Goal: Task Accomplishment & Management: Use online tool/utility

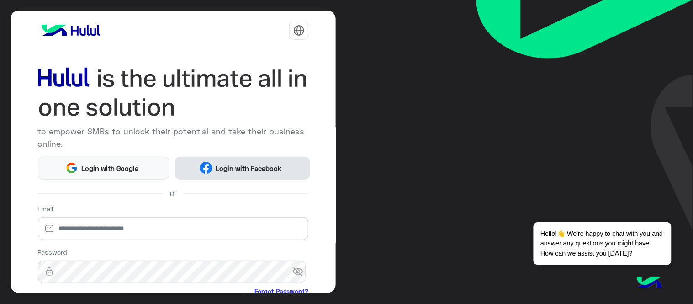
click at [280, 166] on span "Login with Facebook" at bounding box center [248, 168] width 73 height 11
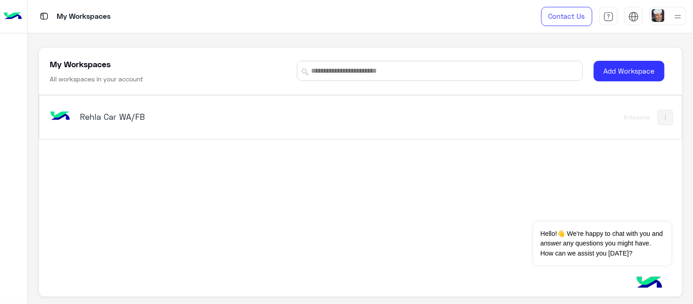
click at [130, 123] on div "Rehla Car WA/FB" at bounding box center [192, 117] width 225 height 13
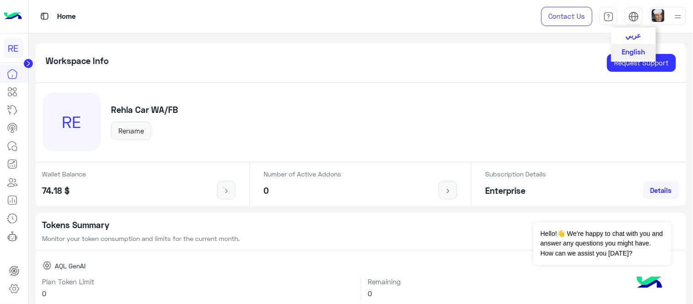
click at [635, 20] on img at bounding box center [633, 16] width 11 height 11
click at [642, 35] on button "عربي" at bounding box center [633, 35] width 45 height 16
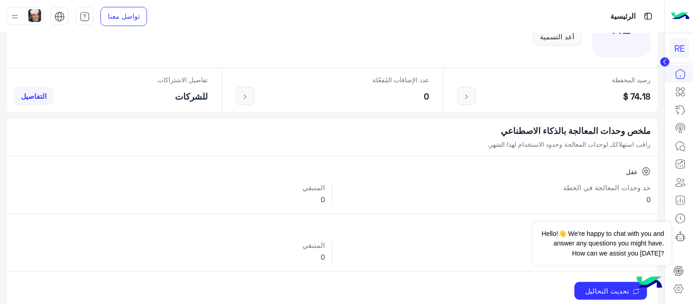
scroll to position [94, 0]
click at [674, 108] on link at bounding box center [680, 110] width 25 height 18
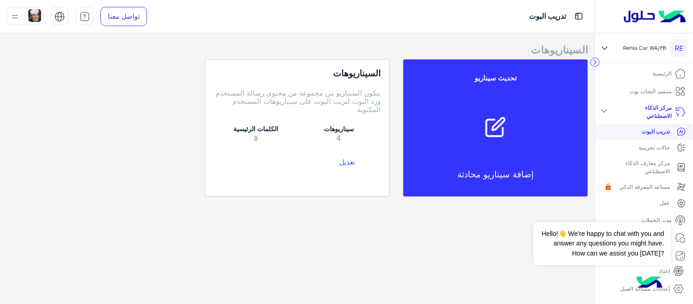
click at [610, 111] on mat-icon "expand_more" at bounding box center [604, 111] width 11 height 11
click at [658, 133] on p "مدير الحملات" at bounding box center [657, 132] width 30 height 8
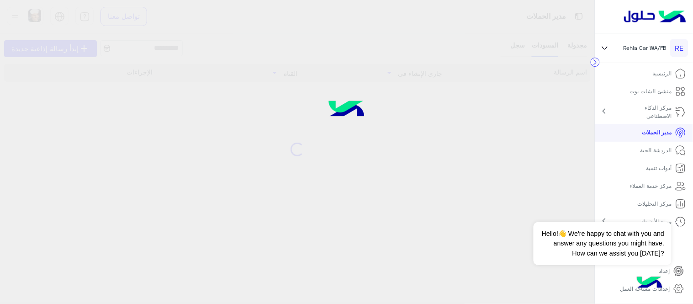
click at [658, 133] on p "مدير الحملات" at bounding box center [657, 132] width 30 height 8
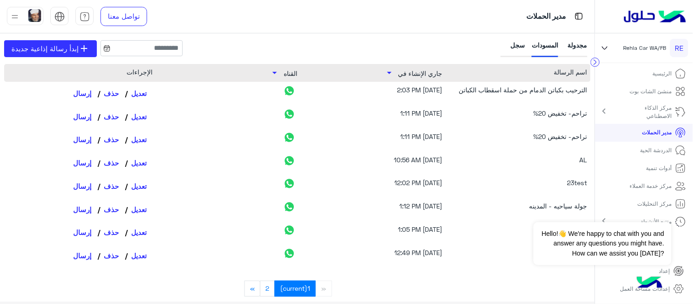
click at [524, 44] on div "مجدولة المسودات سجل" at bounding box center [544, 48] width 91 height 17
click at [520, 44] on div "سجل" at bounding box center [514, 48] width 22 height 17
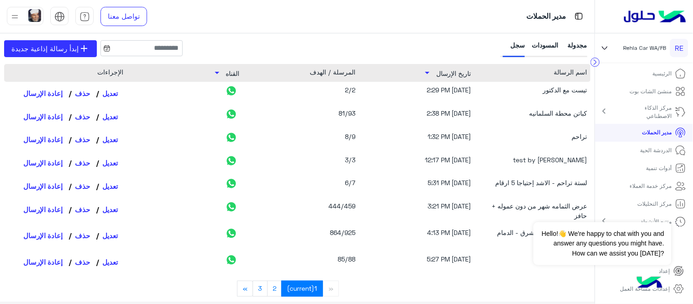
click at [560, 113] on div "كباتن محطة السلمانيه" at bounding box center [535, 116] width 104 height 16
click at [114, 116] on link "تعديل" at bounding box center [109, 117] width 27 height 16
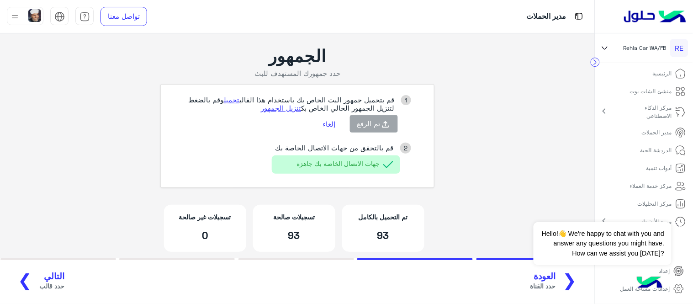
click at [32, 280] on button "التالي حدد قالب ❯" at bounding box center [37, 281] width 59 height 25
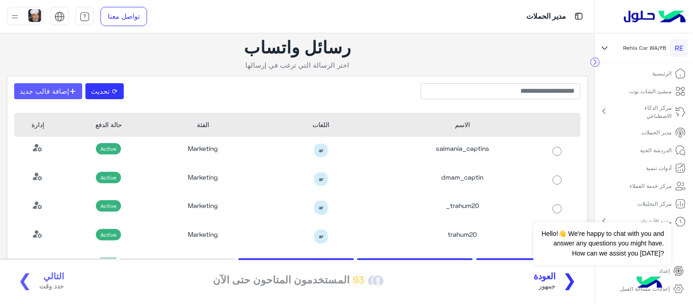
click at [69, 95] on button "+ إضافة قالب جديد" at bounding box center [48, 91] width 68 height 16
click at [572, 284] on span "❮" at bounding box center [569, 279] width 15 height 21
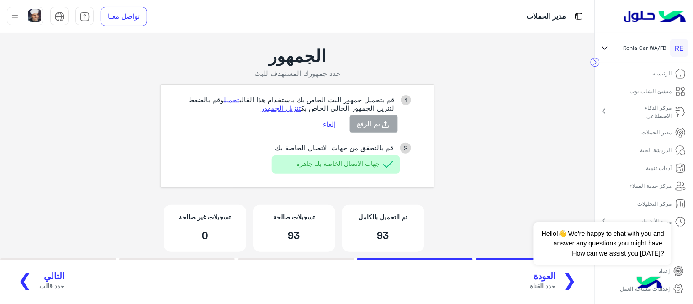
click at [331, 120] on button "إلغاء" at bounding box center [330, 124] width 26 height 16
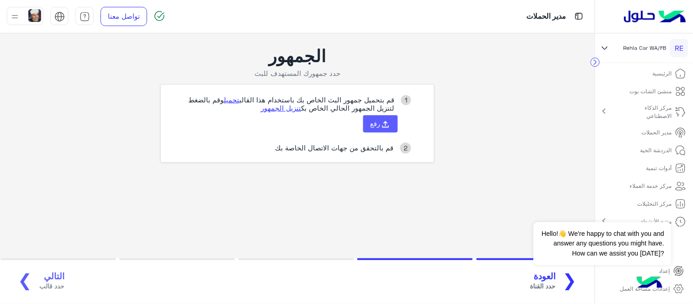
click at [379, 123] on span "رفع" at bounding box center [375, 123] width 10 height 8
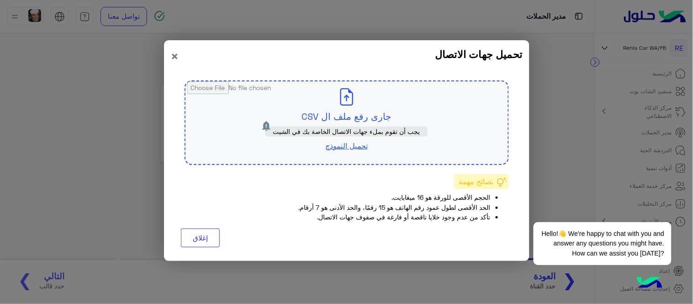
click at [347, 143] on link "تحميل النموذج" at bounding box center [346, 145] width 42 height 9
click at [322, 112] on input "file" at bounding box center [346, 122] width 322 height 83
type input "**********"
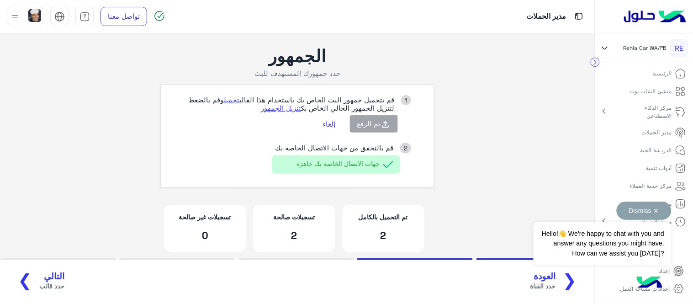
click at [649, 204] on button "Dismiss ✕" at bounding box center [644, 210] width 55 height 18
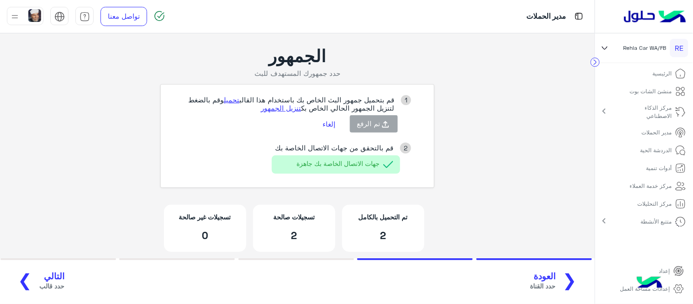
click at [39, 274] on span "التالي" at bounding box center [51, 276] width 25 height 11
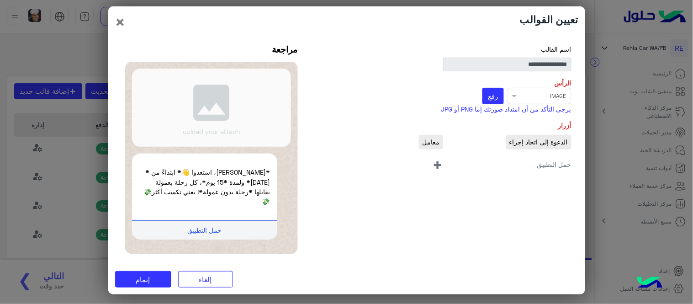
click at [522, 97] on div "Select file × IMAGE رفع" at bounding box center [443, 96] width 257 height 16
click at [496, 97] on span "رفع" at bounding box center [493, 96] width 10 height 8
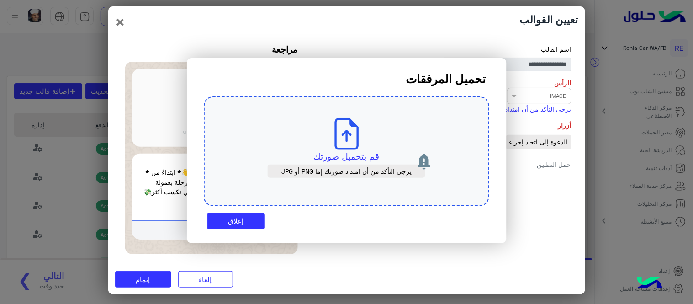
click at [350, 135] on use at bounding box center [346, 134] width 24 height 32
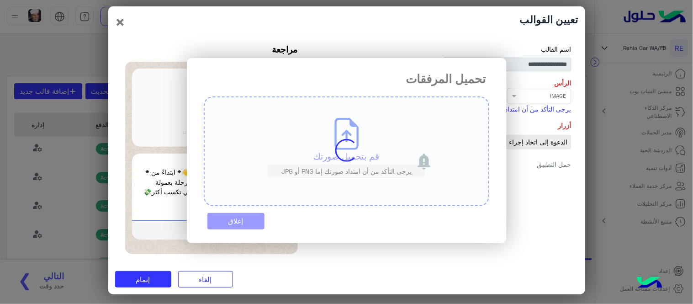
click at [244, 215] on div "تحميل المرفقات قم بتحميل صورتك يرجى التأكد من أن امتداد صورتك إما PNG أو JPG إغ…" at bounding box center [347, 150] width 320 height 185
click at [437, 216] on div "تحميل المرفقات قم بتحميل صورتك يرجى التأكد من أن امتداد صورتك إما PNG أو JPG إغ…" at bounding box center [347, 150] width 320 height 185
drag, startPoint x: 437, startPoint y: 216, endPoint x: 437, endPoint y: 201, distance: 15.1
click at [437, 201] on div "تحميل المرفقات قم بتحميل صورتك يرجى التأكد من أن امتداد صورتك إما PNG أو JPG إغ…" at bounding box center [347, 150] width 320 height 185
click at [437, 200] on div "تحميل المرفقات قم بتحميل صورتك يرجى التأكد من أن امتداد صورتك إما PNG أو JPG إغ…" at bounding box center [347, 150] width 320 height 185
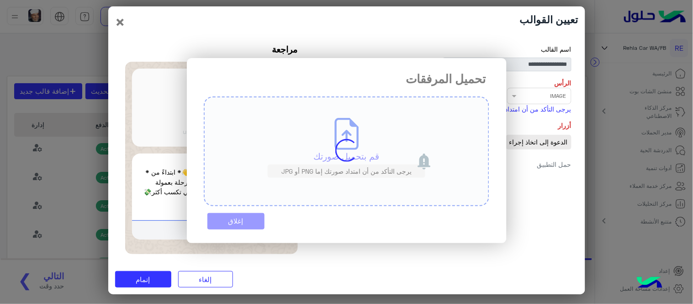
click at [437, 200] on div "تحميل المرفقات قم بتحميل صورتك يرجى التأكد من أن امتداد صورتك إما PNG أو JPG إغ…" at bounding box center [347, 150] width 320 height 185
click at [353, 161] on div "تحميل المرفقات قم بتحميل صورتك يرجى التأكد من أن امتداد صورتك إما PNG أو JPG إغ…" at bounding box center [347, 150] width 320 height 185
click at [328, 139] on div "تحميل المرفقات قم بتحميل صورتك يرجى التأكد من أن امتداد صورتك إما PNG أو JPG إغ…" at bounding box center [347, 150] width 320 height 185
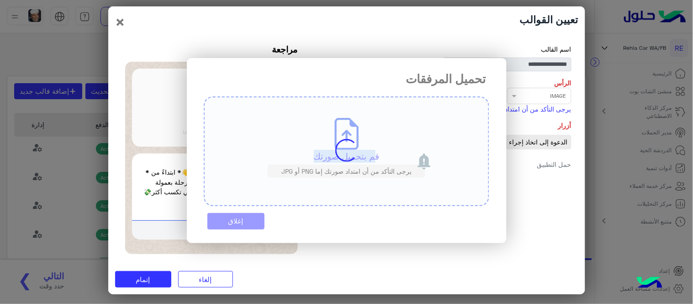
click at [328, 139] on div "تحميل المرفقات قم بتحميل صورتك يرجى التأكد من أن امتداد صورتك إما PNG أو JPG إغ…" at bounding box center [347, 150] width 320 height 185
click at [226, 200] on div "تحميل المرفقات قم بتحميل صورتك يرجى التأكد من أن امتداد صورتك إما PNG أو JPG إغ…" at bounding box center [347, 150] width 320 height 185
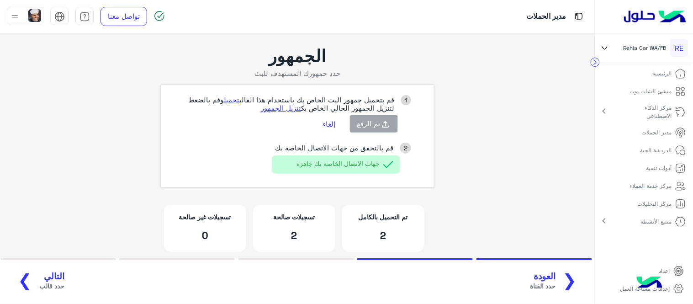
click at [39, 284] on span "حدد قالب" at bounding box center [51, 286] width 25 height 10
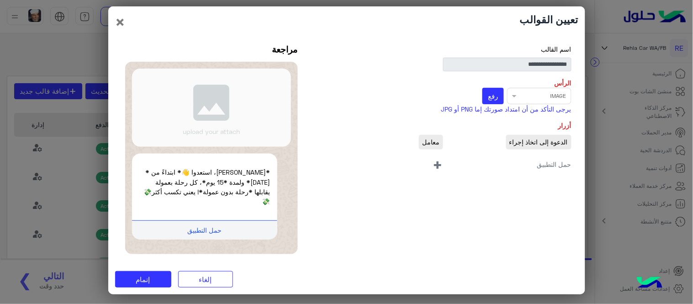
click at [510, 100] on div "Select file × IMAGE رفع" at bounding box center [443, 96] width 257 height 16
click at [513, 94] on div "Select file × IMAGE رفع" at bounding box center [443, 96] width 257 height 16
click at [515, 99] on div "Select file × IMAGE رفع" at bounding box center [443, 96] width 257 height 16
click at [436, 164] on span "+" at bounding box center [438, 164] width 11 height 21
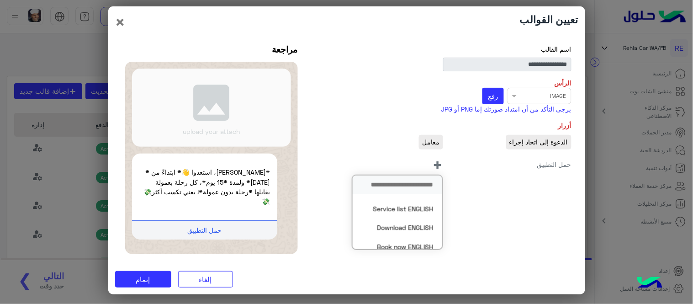
scroll to position [637, 0]
click at [476, 186] on div "**********" at bounding box center [346, 150] width 463 height 213
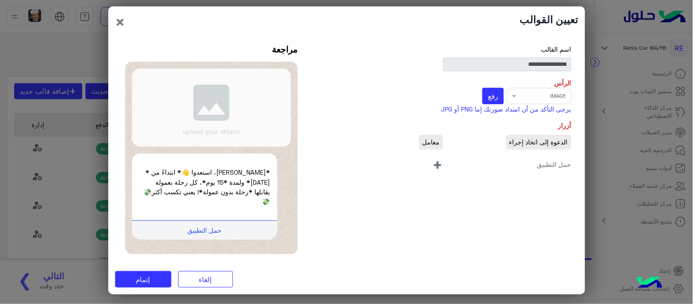
click at [532, 144] on span "الدعوة إلى اتخاذ إجراء" at bounding box center [538, 142] width 65 height 15
click at [436, 161] on span "+" at bounding box center [438, 164] width 11 height 21
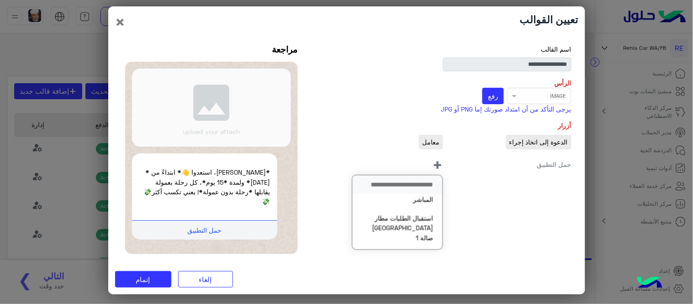
scroll to position [5884, 0]
click at [419, 185] on input "search" at bounding box center [398, 184] width 90 height 19
click at [417, 205] on button "Welcome Message" at bounding box center [398, 203] width 90 height 19
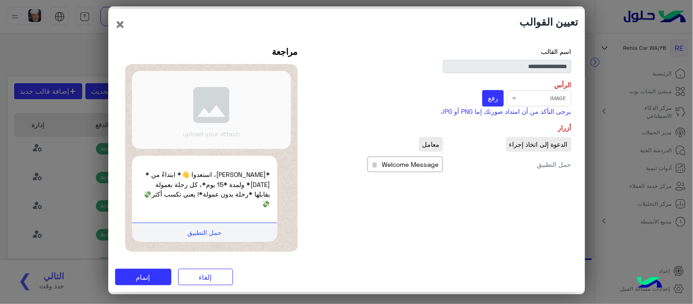
click at [416, 158] on button "Welcome Message delete" at bounding box center [405, 164] width 76 height 16
click at [414, 165] on span "Welcome Message" at bounding box center [410, 164] width 57 height 10
click at [431, 142] on span "معامل" at bounding box center [431, 144] width 24 height 15
drag, startPoint x: 413, startPoint y: 162, endPoint x: 371, endPoint y: 168, distance: 41.9
click at [371, 168] on button "Welcome Message delete" at bounding box center [405, 164] width 76 height 16
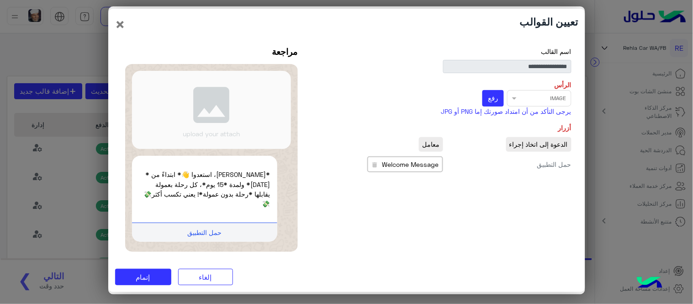
click at [371, 168] on icon "delete" at bounding box center [374, 165] width 8 height 8
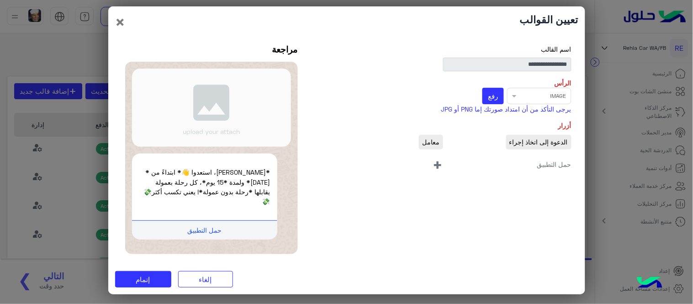
click at [433, 167] on span "+" at bounding box center [438, 164] width 11 height 21
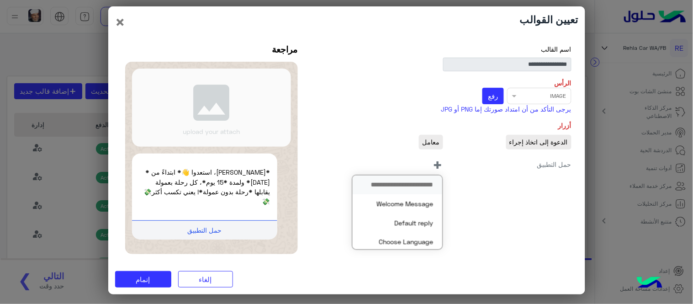
click at [528, 142] on span "الدعوة إلى اتخاذ إجراء" at bounding box center [538, 142] width 65 height 15
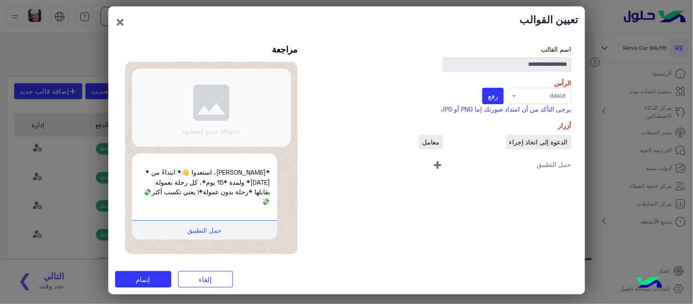
click at [435, 161] on span "+" at bounding box center [438, 164] width 11 height 21
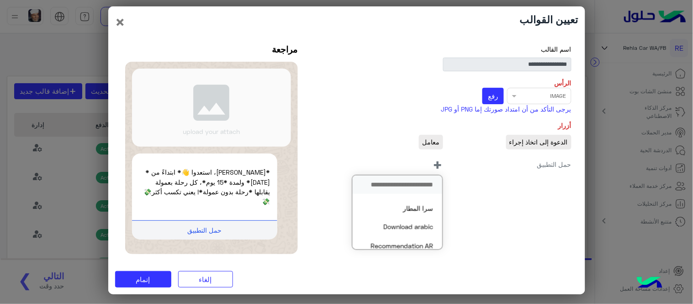
scroll to position [414, 0]
click at [406, 217] on button "Download arabic" at bounding box center [398, 226] width 90 height 19
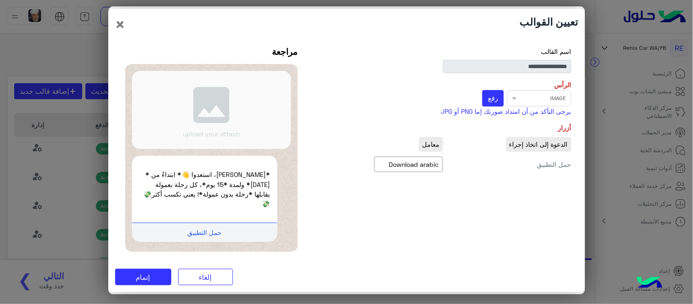
click at [518, 100] on div "Select file × IMAGE رفع" at bounding box center [443, 98] width 257 height 16
click at [512, 97] on div "Select file × IMAGE رفع" at bounding box center [443, 98] width 257 height 16
click at [499, 98] on button "رفع" at bounding box center [492, 98] width 21 height 16
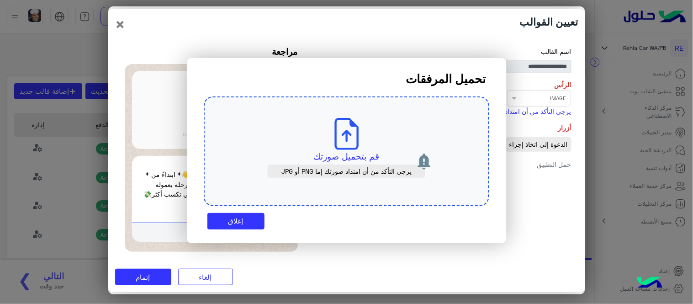
click at [320, 150] on p "قم بتحميل صورتك" at bounding box center [346, 156] width 243 height 13
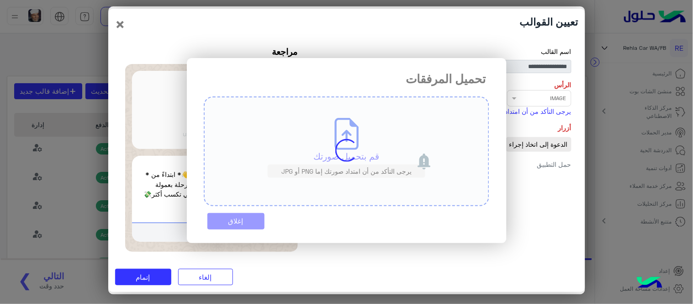
click at [260, 218] on div "تحميل المرفقات قم بتحميل صورتك يرجى التأكد من أن امتداد صورتك إما PNG أو JPG إغ…" at bounding box center [347, 150] width 320 height 185
click at [239, 223] on div "تحميل المرفقات قم بتحميل صورتك يرجى التأكد من أن امتداد صورتك إما PNG أو JPG إغ…" at bounding box center [347, 150] width 320 height 185
click at [241, 220] on div "تحميل المرفقات قم بتحميل صورتك يرجى التأكد من أن امتداد صورتك إما PNG أو JPG إغ…" at bounding box center [347, 150] width 320 height 185
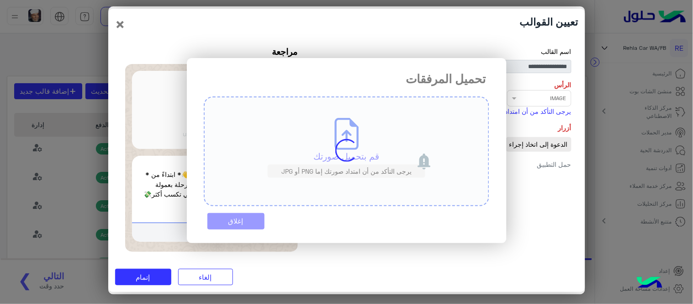
click at [398, 121] on div "تحميل المرفقات قم بتحميل صورتك يرجى التأكد من أن امتداد صورتك إما PNG أو JPG إغ…" at bounding box center [347, 150] width 320 height 185
click at [247, 212] on div "تحميل المرفقات قم بتحميل صورتك يرجى التأكد من أن امتداد صورتك إما PNG أو JPG إغ…" at bounding box center [347, 150] width 320 height 185
drag, startPoint x: 247, startPoint y: 212, endPoint x: 244, endPoint y: 217, distance: 5.1
click at [244, 217] on div "تحميل المرفقات قم بتحميل صورتك يرجى التأكد من أن امتداد صورتك إما PNG أو JPG إغ…" at bounding box center [347, 150] width 320 height 185
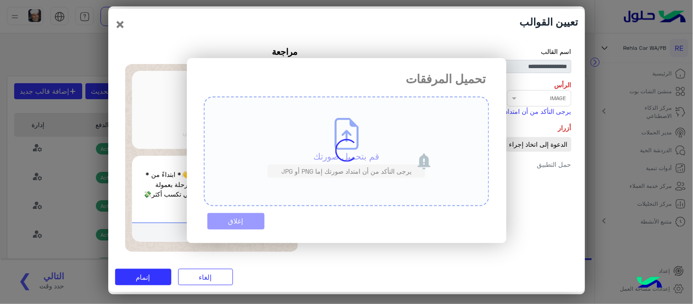
click at [199, 270] on modal-container "تحميل المرفقات قم بتحميل صورتك يرجى التأكد من أن امتداد صورتك إما PNG أو JPG إغ…" at bounding box center [346, 152] width 693 height 304
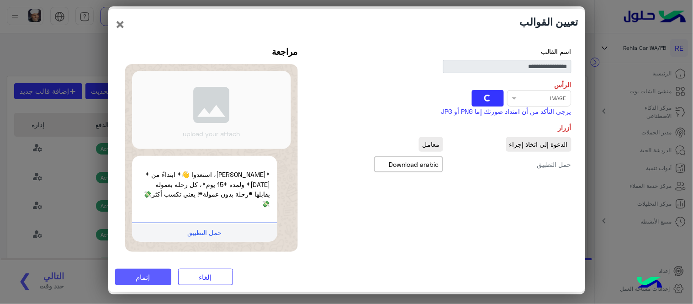
click at [137, 280] on span "إتمام" at bounding box center [143, 277] width 14 height 8
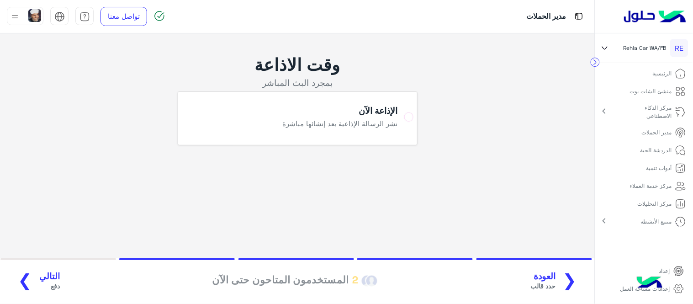
click at [40, 287] on span "دفع" at bounding box center [49, 286] width 21 height 10
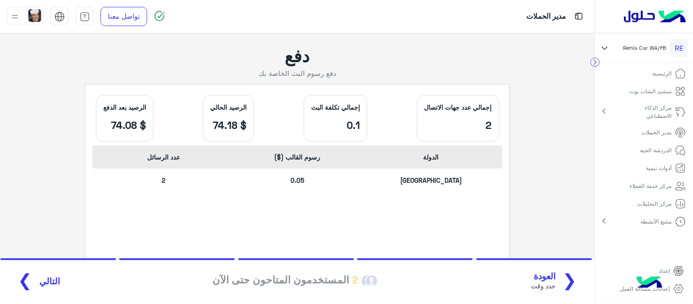
click at [43, 285] on span "التالي" at bounding box center [49, 281] width 21 height 11
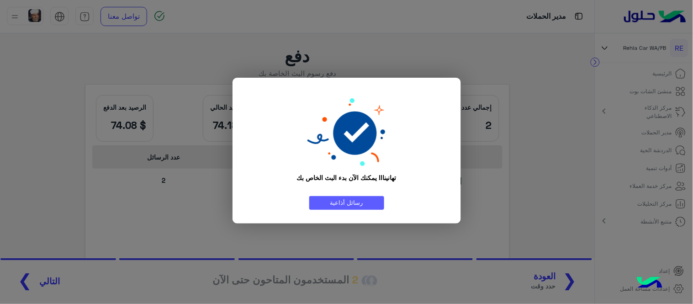
click at [340, 197] on link "رسائل أذاعية" at bounding box center [346, 202] width 75 height 13
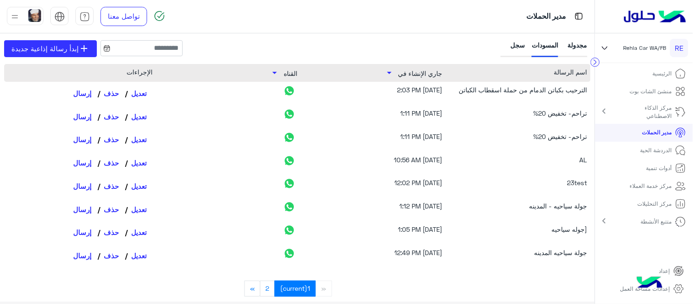
click at [522, 51] on div "سجل" at bounding box center [514, 48] width 22 height 17
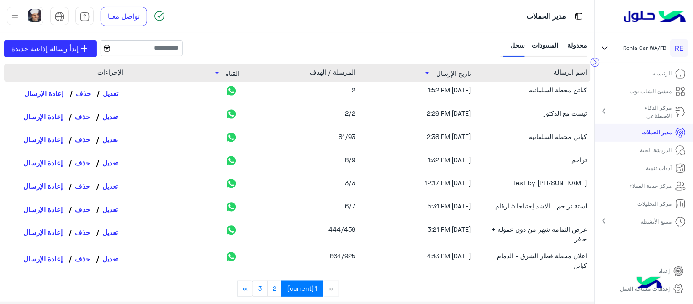
click at [112, 97] on link "تعديل" at bounding box center [109, 93] width 27 height 16
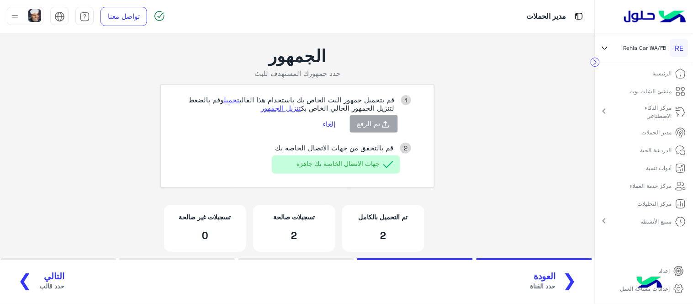
click at [39, 288] on span "حدد قالب" at bounding box center [51, 286] width 25 height 10
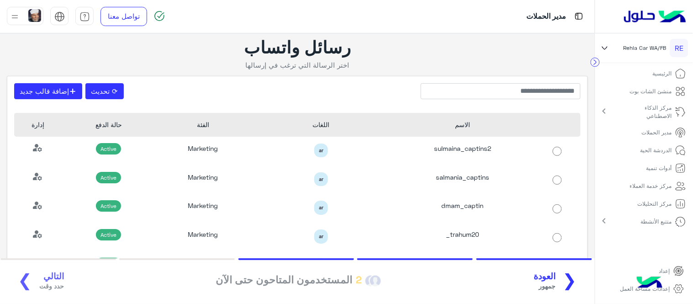
click at [40, 279] on div "❮ العودة جمهور 2 المستخدمون المتاحون حتى الآن التالي حدد وقت ❯" at bounding box center [297, 281] width 578 height 25
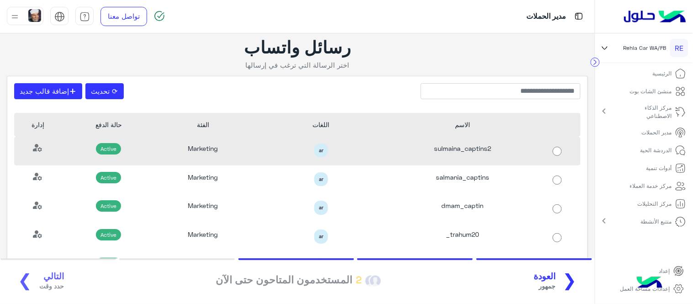
click at [355, 158] on div "ar" at bounding box center [321, 151] width 142 height 29
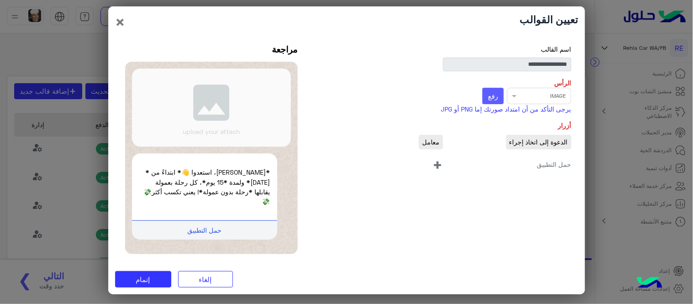
click at [498, 98] on button "رفع" at bounding box center [492, 96] width 21 height 16
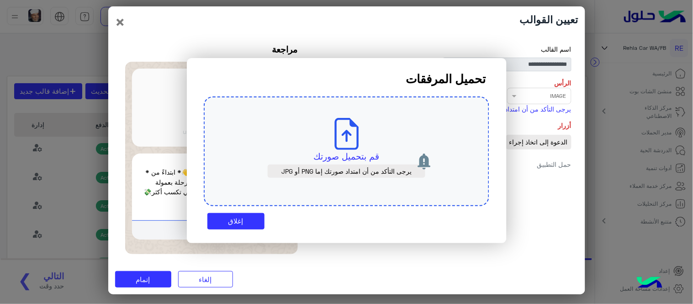
click at [348, 167] on span "يرجى التأكد من أن امتداد صورتك إما PNG أو JPG" at bounding box center [346, 171] width 144 height 8
click at [336, 144] on use at bounding box center [346, 134] width 24 height 32
click at [345, 142] on icon at bounding box center [347, 134] width 32 height 32
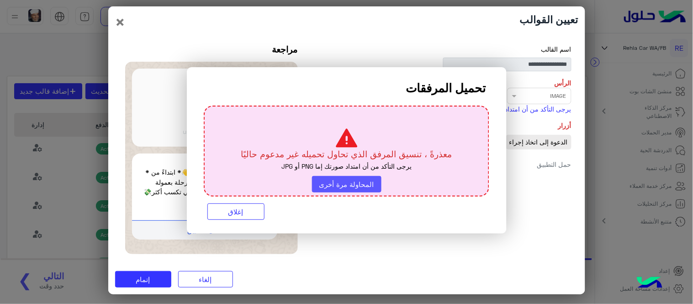
click at [346, 185] on button "المحاولة مرة أخرى" at bounding box center [346, 184] width 69 height 16
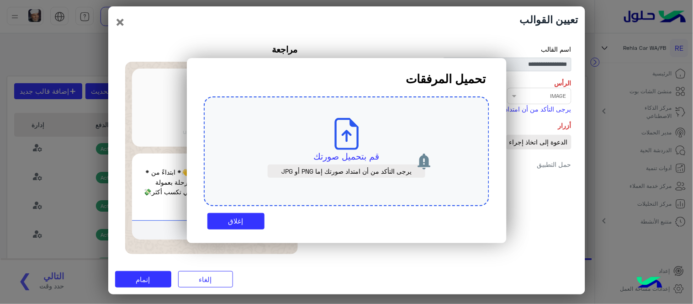
click at [323, 165] on p "يرجى التأكد من أن امتداد صورتك إما PNG أو JPG" at bounding box center [347, 170] width 158 height 13
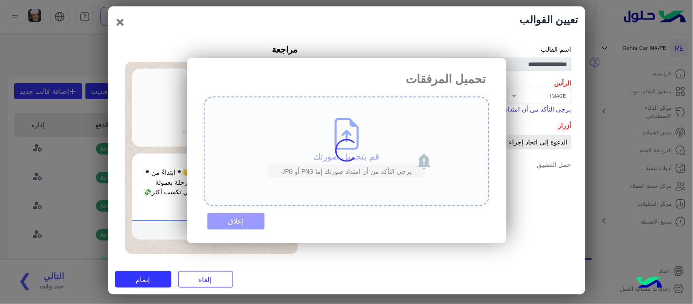
click at [218, 280] on modal-container "تحميل المرفقات قم بتحميل صورتك يرجى التأكد من أن امتداد صورتك إما PNG أو JPG إغ…" at bounding box center [346, 152] width 693 height 304
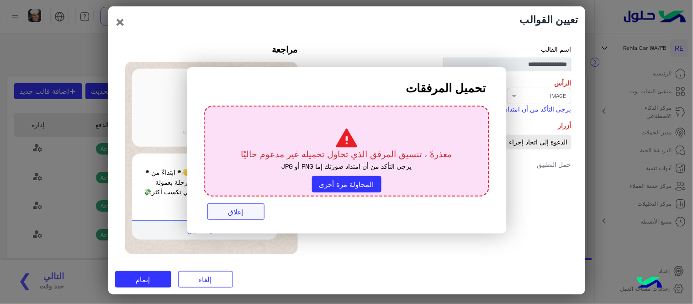
click at [249, 212] on button "إغلاق" at bounding box center [235, 211] width 57 height 16
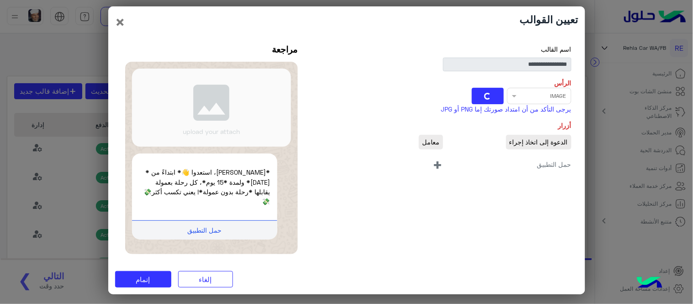
click at [516, 97] on div "Select file × IMAGE" at bounding box center [443, 96] width 257 height 16
click at [201, 284] on button "إلغاء" at bounding box center [205, 279] width 55 height 16
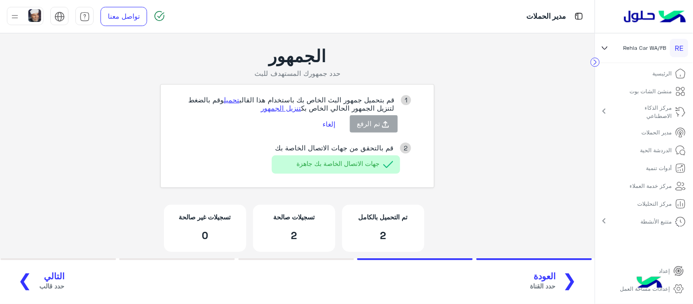
click at [53, 275] on span "التالي" at bounding box center [51, 276] width 25 height 11
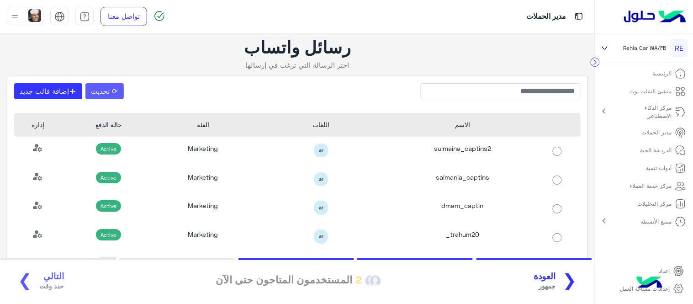
click at [113, 92] on button "⟳ تحديث" at bounding box center [104, 91] width 38 height 16
click at [47, 272] on div "❮ العودة جمهور 2 المستخدمون المتاحون حتى الآن التالي حدد وقت ❯" at bounding box center [297, 281] width 578 height 25
click at [49, 280] on div "❮ العودة جمهور 2 المستخدمون المتاحون حتى الآن التالي حدد وقت ❯" at bounding box center [297, 281] width 578 height 25
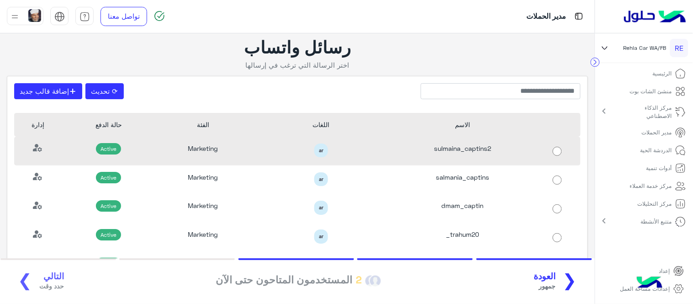
click at [239, 143] on div "Marketing" at bounding box center [203, 151] width 95 height 29
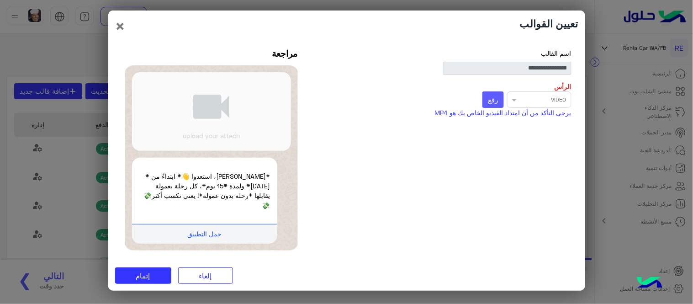
click at [494, 98] on span "رفع" at bounding box center [493, 99] width 10 height 8
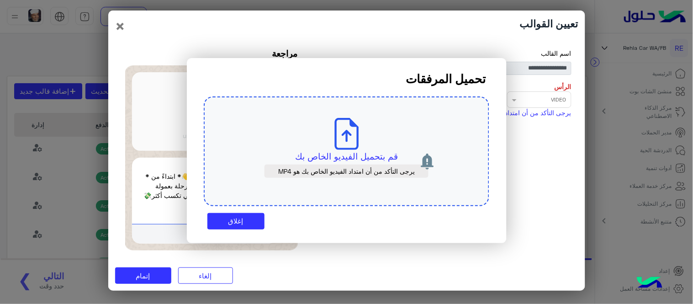
click at [353, 151] on p "قم بتحميل الفيديو الخاص بك" at bounding box center [346, 156] width 243 height 13
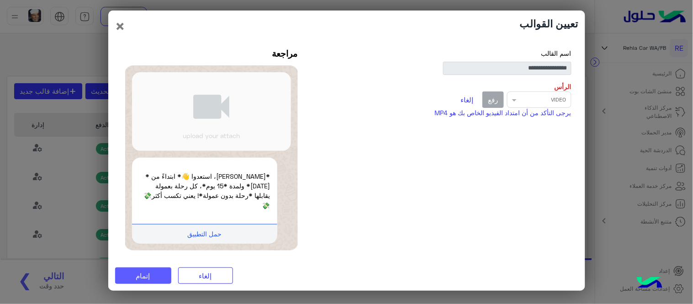
click at [166, 275] on button "إتمام" at bounding box center [143, 275] width 56 height 16
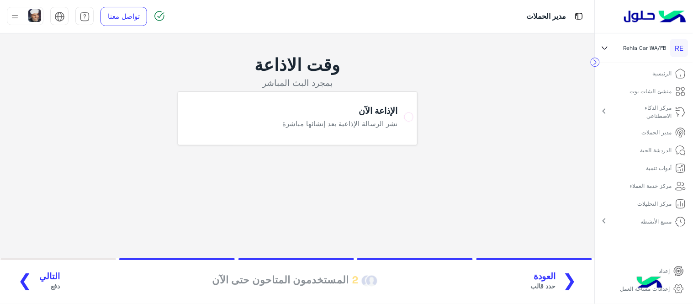
click at [58, 283] on div "❮ العودة حدد قالب 2 المستخدمون المتاحون حتى الآن التالي دفع ❯" at bounding box center [297, 281] width 578 height 25
click at [30, 273] on button "التالي دفع ❯" at bounding box center [35, 281] width 54 height 25
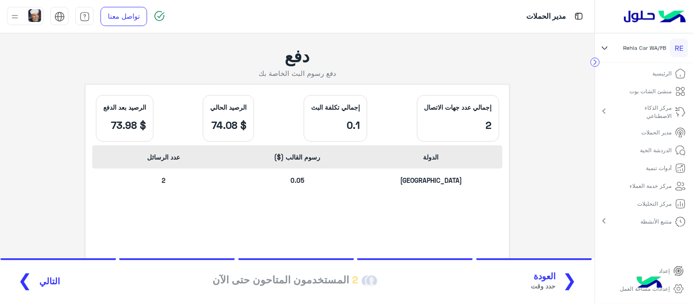
click at [30, 273] on button "التالي ❯" at bounding box center [35, 281] width 54 height 25
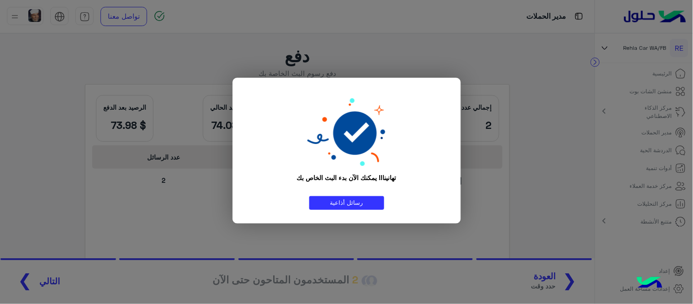
click at [164, 231] on modal-container "تهانينا!! يمكنك الآن بدء البث الخاص بك رسائل أذاعية" at bounding box center [346, 152] width 693 height 304
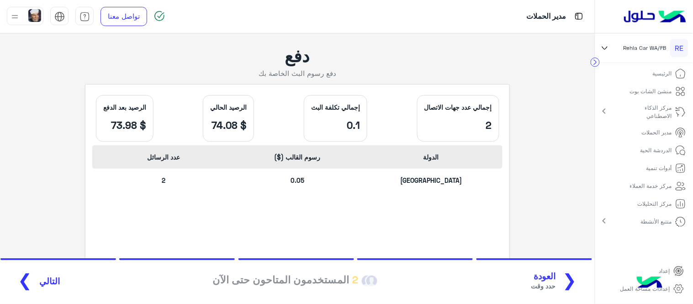
click at [42, 281] on span "التالي" at bounding box center [49, 281] width 21 height 11
click at [39, 285] on span "التالي" at bounding box center [49, 281] width 21 height 11
click at [50, 280] on span "التالي" at bounding box center [49, 281] width 21 height 11
click at [544, 277] on span "العودة" at bounding box center [543, 276] width 25 height 11
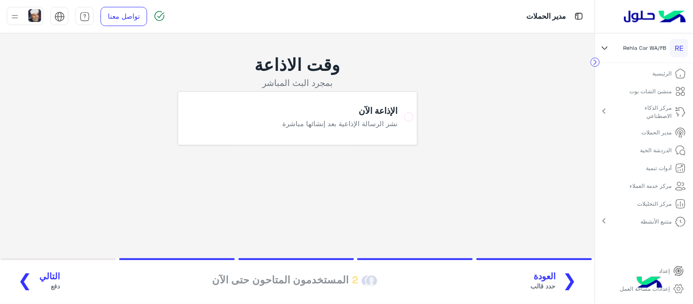
click at [29, 290] on button "التالي دفع ❯" at bounding box center [35, 281] width 54 height 25
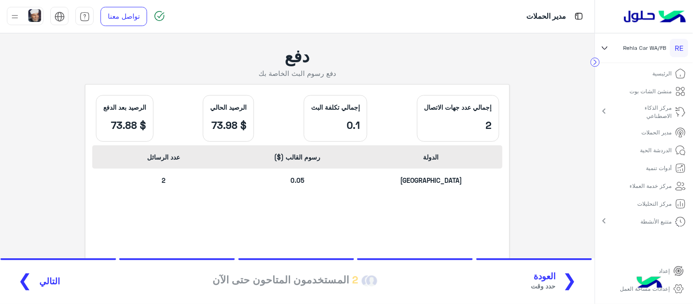
click at [39, 282] on span "التالي" at bounding box center [49, 281] width 21 height 11
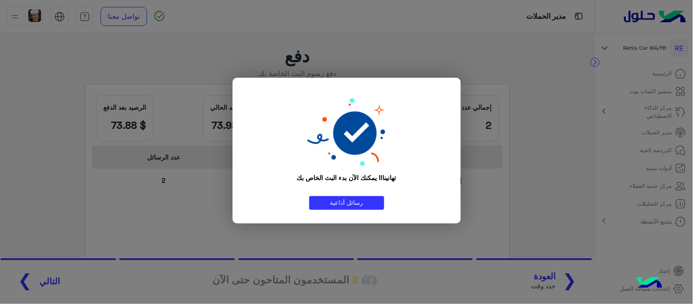
click at [332, 220] on div "تهانينا!! يمكنك الآن بدء البث الخاص بك رسائل أذاعية" at bounding box center [346, 151] width 228 height 146
click at [346, 206] on link "رسائل أذاعية" at bounding box center [346, 202] width 75 height 13
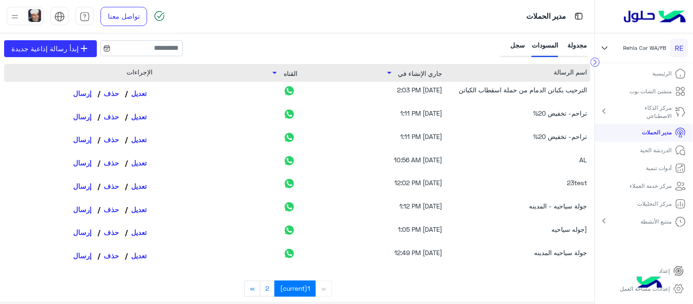
click at [506, 48] on div "سجل" at bounding box center [514, 48] width 22 height 17
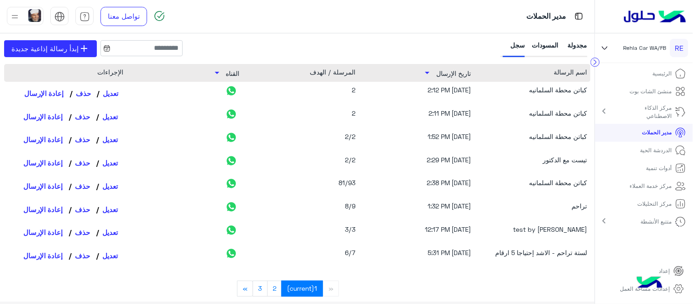
click at [112, 95] on link "تعديل" at bounding box center [109, 93] width 27 height 16
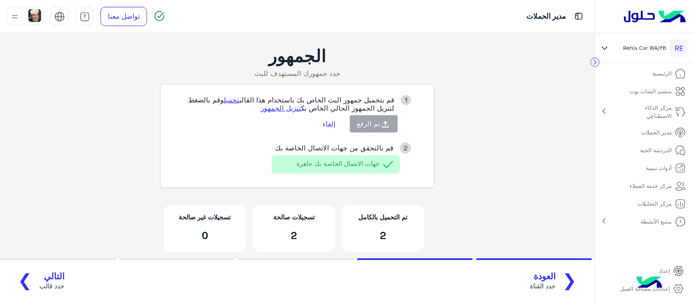
click at [43, 276] on span "التالي" at bounding box center [51, 276] width 25 height 11
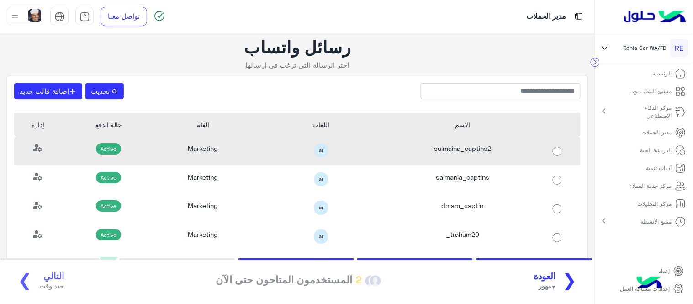
click at [370, 145] on div "ar" at bounding box center [321, 150] width 128 height 14
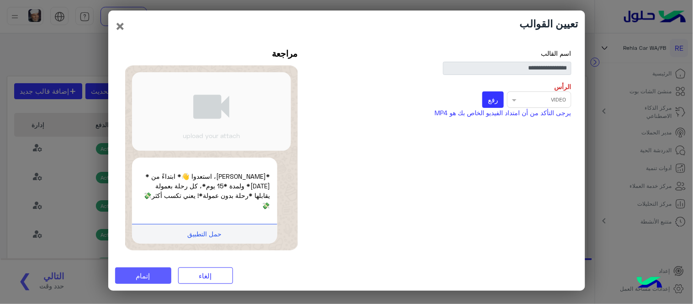
click at [153, 283] on button "إتمام" at bounding box center [143, 275] width 56 height 16
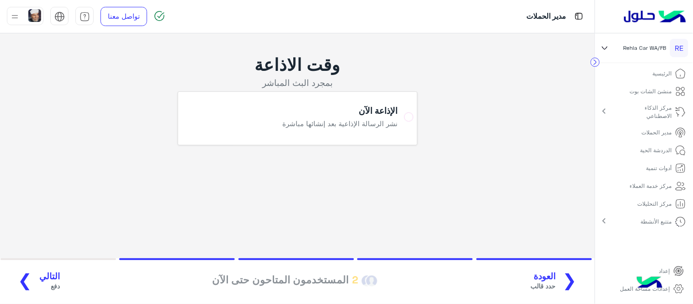
click at [43, 278] on span "التالي" at bounding box center [49, 276] width 21 height 11
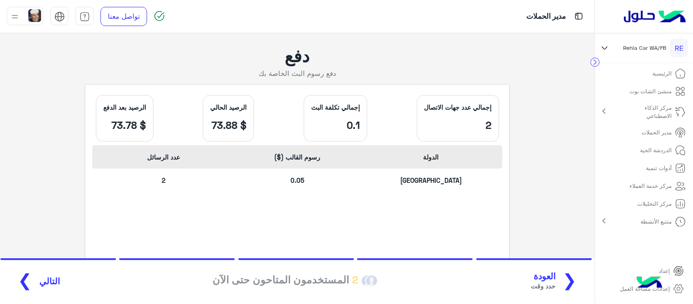
click at [43, 278] on span "التالي" at bounding box center [49, 281] width 21 height 11
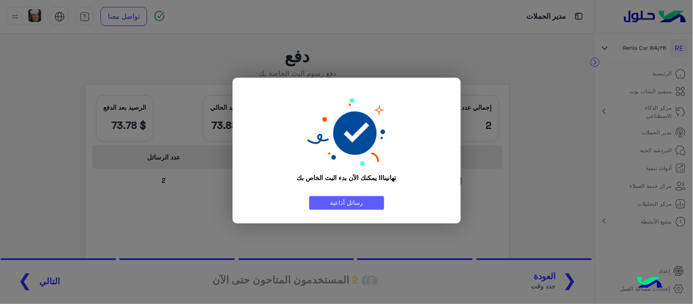
click at [341, 199] on link "رسائل أذاعية" at bounding box center [346, 202] width 75 height 13
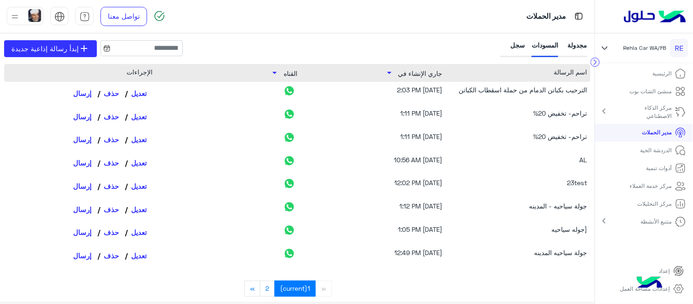
click at [513, 51] on div "سجل" at bounding box center [514, 48] width 22 height 17
click at [520, 46] on div "سجل" at bounding box center [514, 48] width 22 height 17
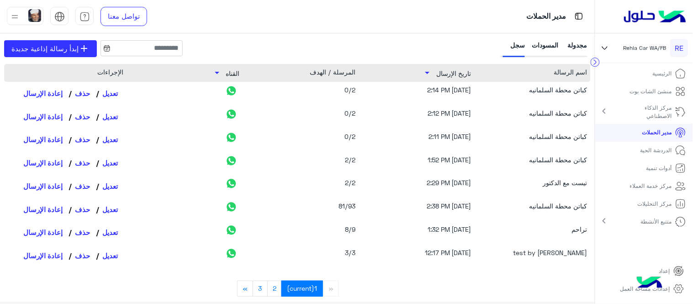
click at [452, 94] on div "[DATE] 2:14 PM" at bounding box center [413, 93] width 116 height 16
click at [28, 47] on span "إبدأ رسالة إذاعية جديدة" at bounding box center [44, 48] width 67 height 11
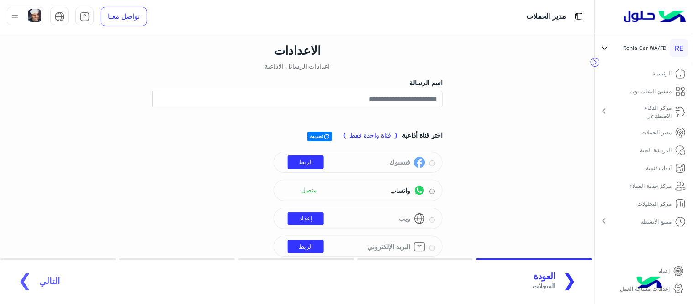
click at [555, 277] on span "العودة" at bounding box center [544, 276] width 23 height 11
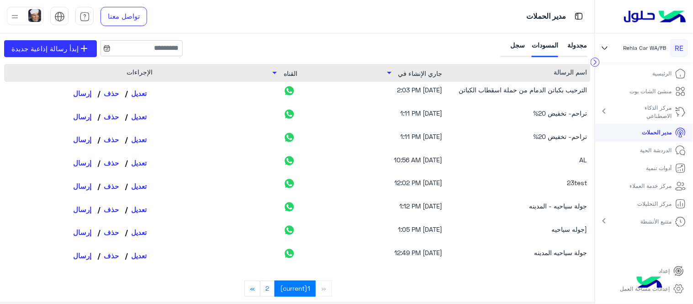
click at [519, 92] on div "الترحيب بكباتن الدمام من حملة اسقطاب الكباتن" at bounding box center [522, 93] width 131 height 16
click at [507, 54] on div "سجل" at bounding box center [514, 48] width 22 height 17
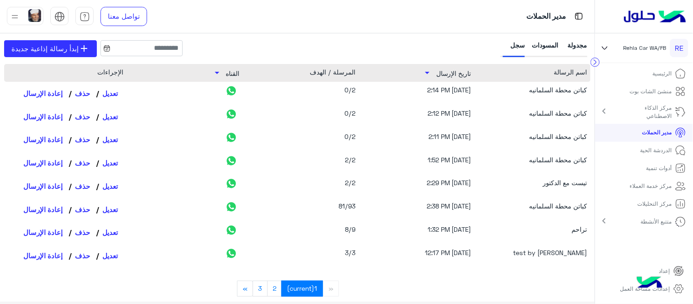
click at [523, 88] on div "كباتن محطة السلمانيه" at bounding box center [535, 93] width 104 height 16
click at [342, 85] on div "0/2" at bounding box center [297, 93] width 116 height 16
click at [348, 90] on div "0/2" at bounding box center [297, 93] width 116 height 16
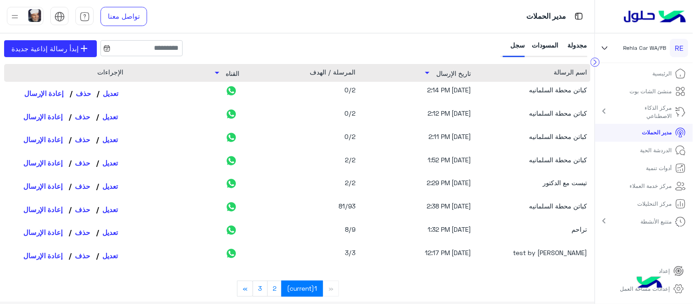
click at [113, 97] on link "تعديل" at bounding box center [109, 93] width 27 height 16
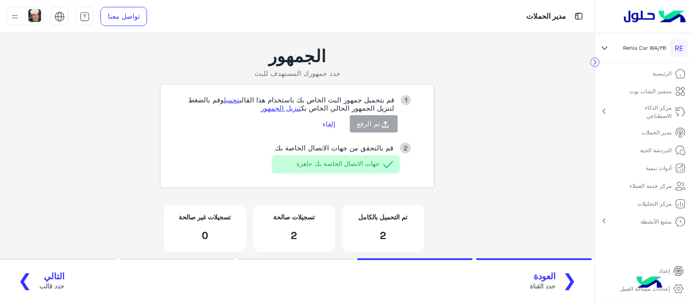
click at [39, 280] on span "التالي" at bounding box center [51, 276] width 25 height 11
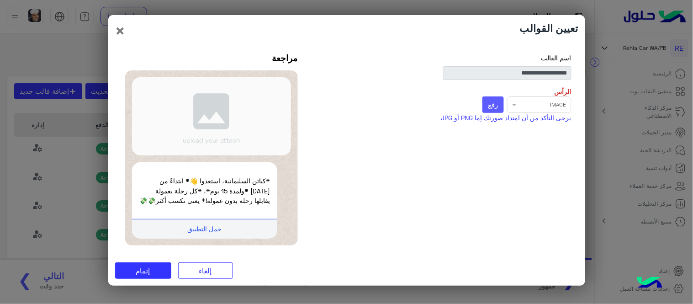
click at [486, 100] on button "رفع" at bounding box center [492, 104] width 21 height 16
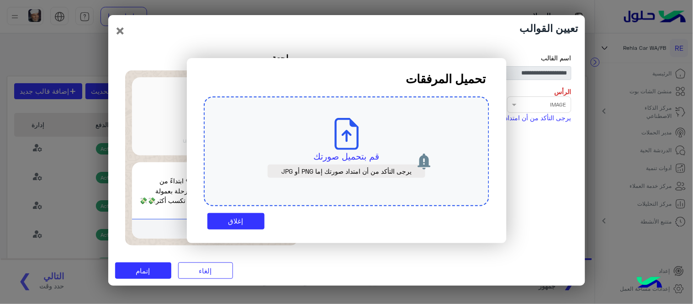
click at [349, 153] on p "قم بتحميل صورتك" at bounding box center [346, 156] width 243 height 13
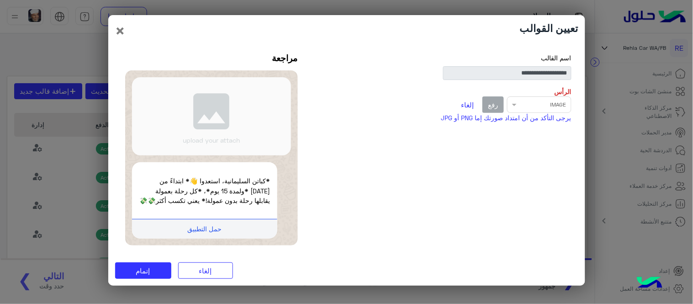
click at [463, 101] on button "إلغاء" at bounding box center [467, 105] width 23 height 16
click at [496, 100] on span "رفع" at bounding box center [493, 104] width 10 height 8
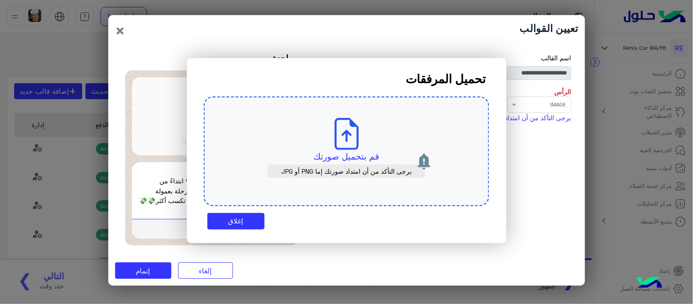
click at [332, 160] on p "قم بتحميل صورتك" at bounding box center [346, 156] width 243 height 13
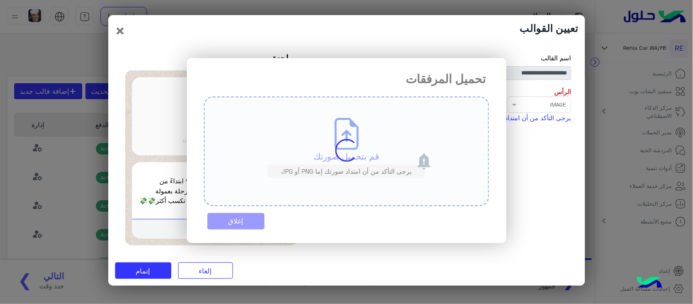
click at [319, 257] on modal-container "تحميل المرفقات قم بتحميل صورتك يرجى التأكد من أن امتداد صورتك إما PNG أو JPG إغ…" at bounding box center [346, 152] width 693 height 304
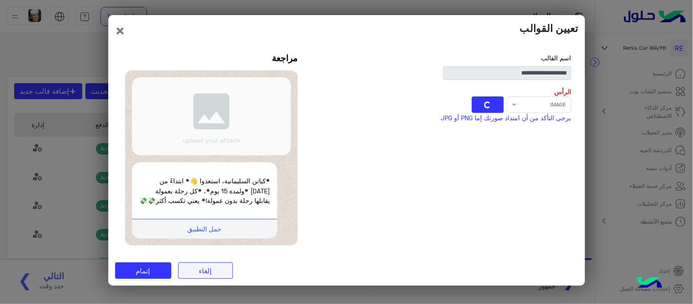
click at [189, 279] on button "إلغاء" at bounding box center [205, 270] width 55 height 16
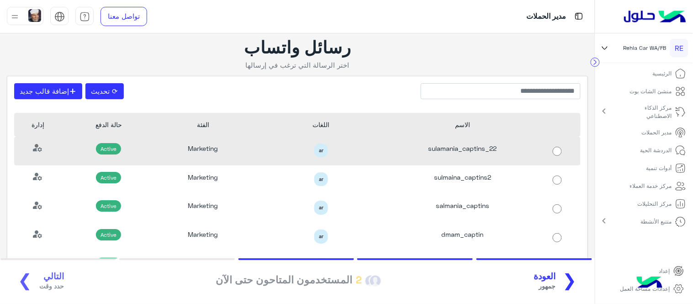
click at [147, 148] on div "Active" at bounding box center [108, 151] width 95 height 29
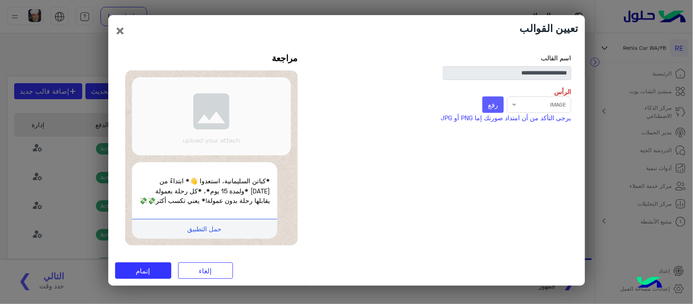
click at [494, 102] on span "رفع" at bounding box center [493, 104] width 10 height 8
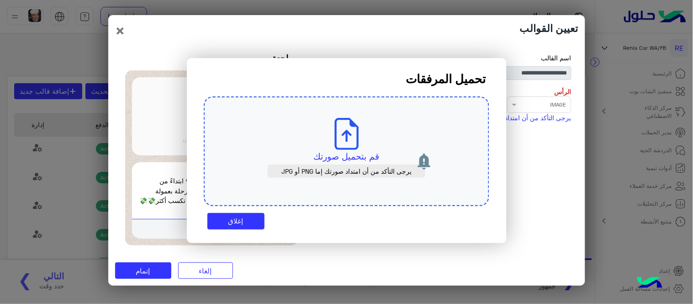
click at [348, 142] on icon at bounding box center [347, 134] width 32 height 32
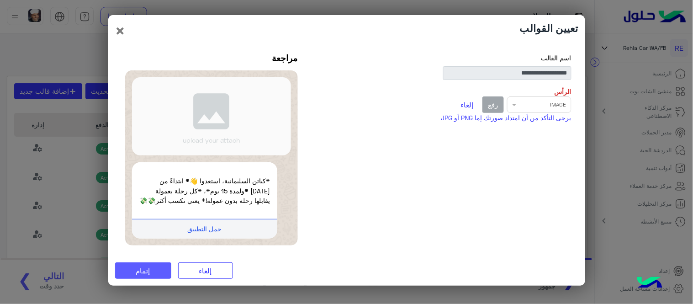
click at [147, 274] on span "إتمام" at bounding box center [143, 270] width 14 height 8
click at [536, 98] on div "Select file × IMAGE رفع إلغاء" at bounding box center [443, 104] width 257 height 16
click at [466, 102] on button "إلغاء" at bounding box center [467, 105] width 23 height 16
click at [495, 100] on span "رفع" at bounding box center [493, 104] width 10 height 8
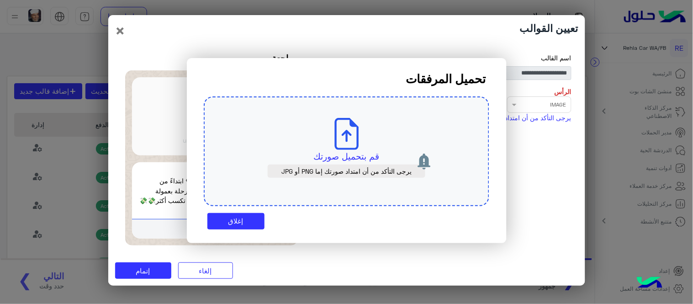
click at [327, 148] on div "قم بتحميل صورتك يرجى التأكد من أن امتداد صورتك إما PNG أو JPG" at bounding box center [346, 151] width 285 height 110
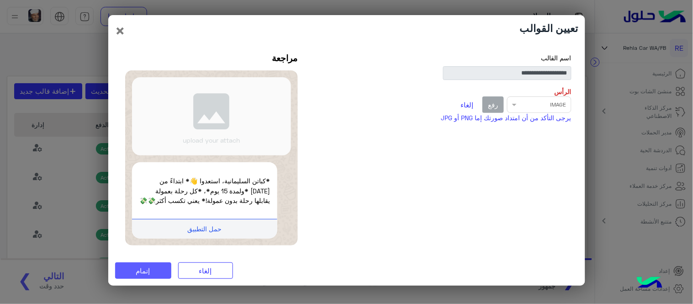
click at [140, 269] on button "إتمام" at bounding box center [143, 270] width 56 height 16
click at [142, 274] on span "إتمام" at bounding box center [143, 270] width 14 height 8
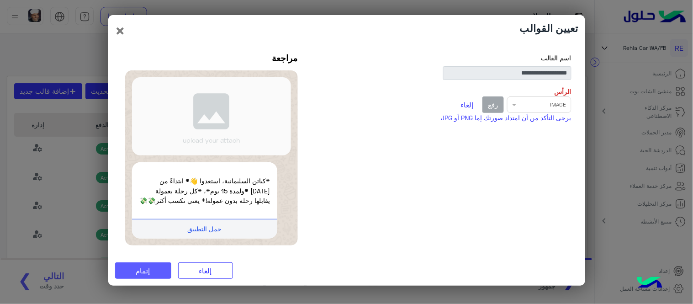
click at [160, 274] on button "إتمام" at bounding box center [143, 270] width 56 height 16
click at [534, 102] on div "Select file × IMAGE رفع إلغاء" at bounding box center [443, 104] width 257 height 16
click at [538, 101] on div "Select file × IMAGE رفع إلغاء" at bounding box center [443, 104] width 257 height 16
click at [471, 102] on button "إلغاء" at bounding box center [467, 105] width 23 height 16
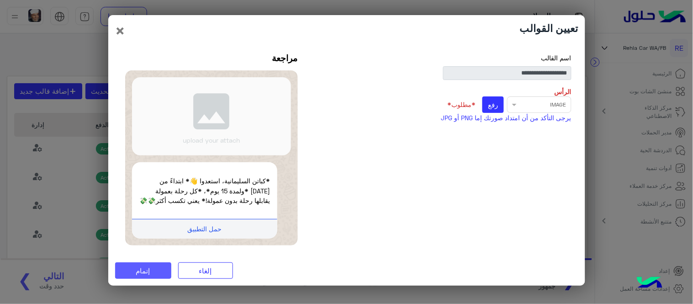
click at [143, 279] on button "إتمام" at bounding box center [143, 270] width 56 height 16
click at [150, 271] on span "إتمام" at bounding box center [143, 270] width 14 height 8
click at [499, 102] on button "رفع" at bounding box center [492, 104] width 21 height 16
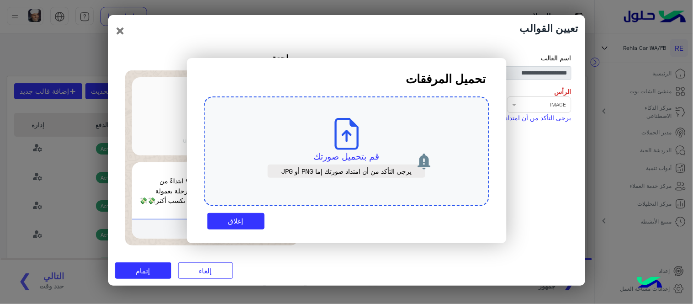
click at [311, 143] on div "قم بتحميل صورتك يرجى التأكد من أن امتداد صورتك إما PNG أو JPG" at bounding box center [346, 151] width 285 height 110
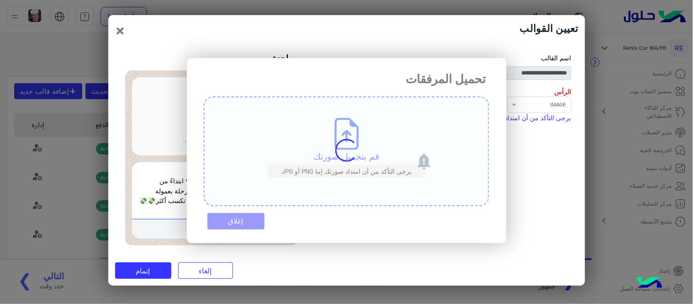
click at [222, 214] on div "تحميل المرفقات قم بتحميل صورتك يرجى التأكد من أن امتداد صورتك إما PNG أو JPG إغ…" at bounding box center [347, 150] width 320 height 185
click at [412, 273] on modal-container "تحميل المرفقات قم بتحميل صورتك يرجى التأكد من أن امتداد صورتك إما PNG أو JPG إغ…" at bounding box center [346, 152] width 693 height 304
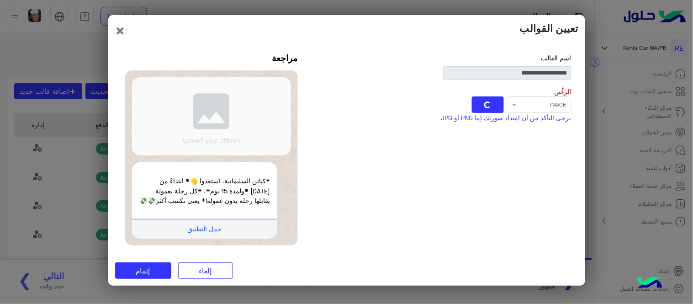
click at [528, 96] on div "Select file × IMAGE" at bounding box center [443, 104] width 257 height 16
click at [518, 99] on div "Select file × IMAGE" at bounding box center [443, 104] width 257 height 16
click at [137, 274] on span "إتمام" at bounding box center [143, 270] width 14 height 8
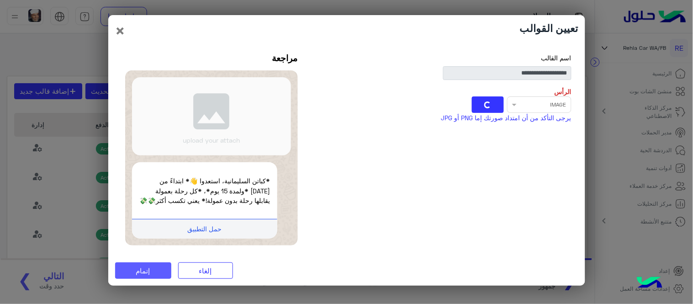
click at [137, 274] on span "إتمام" at bounding box center [143, 270] width 14 height 8
click at [148, 274] on span "إتمام" at bounding box center [143, 270] width 14 height 8
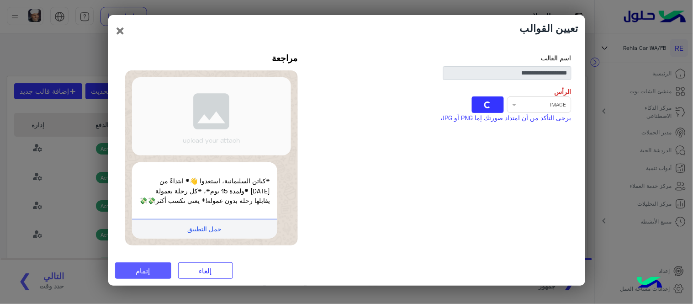
click at [148, 274] on span "إتمام" at bounding box center [143, 270] width 14 height 8
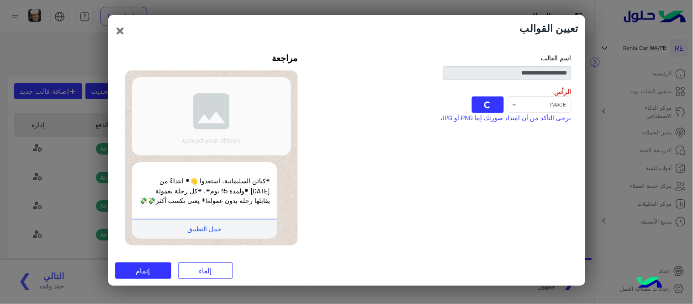
click at [494, 114] on span "يرجى التأكد من أن امتداد صورتك إما PNG أو JPG" at bounding box center [506, 118] width 130 height 8
click at [492, 102] on button at bounding box center [488, 104] width 32 height 16
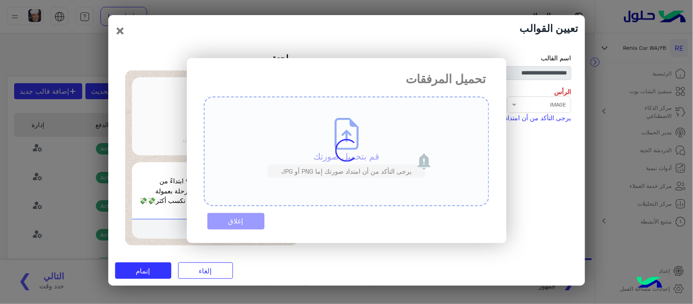
click at [492, 102] on div "تحميل المرفقات قم بتحميل صورتك يرجى التأكد من أن امتداد صورتك إما PNG أو JPG إغ…" at bounding box center [347, 150] width 320 height 185
click at [241, 224] on div "تحميل المرفقات قم بتحميل صورتك يرجى التأكد من أن امتداد صورتك إما PNG أو JPG إغ…" at bounding box center [347, 150] width 320 height 185
click at [332, 259] on modal-container "تحميل المرفقات قم بتحميل صورتك يرجى التأكد من أن امتداد صورتك إما PNG أو JPG إغ…" at bounding box center [346, 152] width 693 height 304
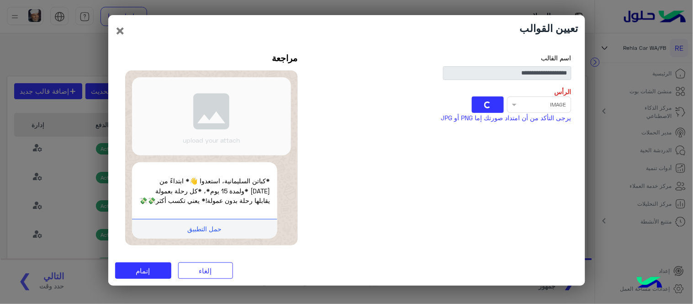
click at [332, 259] on modal-container "تحميل المرفقات قم بتحميل صورتك يرجى التأكد من أن امتداد صورتك إما PNG أو JPG إغ…" at bounding box center [346, 152] width 693 height 304
click at [487, 100] on span at bounding box center [487, 104] width 9 height 9
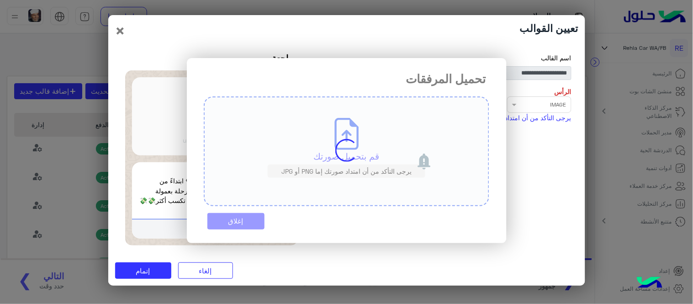
click at [230, 227] on div "تحميل المرفقات قم بتحميل صورتك يرجى التأكد من أن امتداد صورتك إما PNG أو JPG إغ…" at bounding box center [347, 150] width 320 height 185
click at [491, 89] on div "تحميل المرفقات قم بتحميل صورتك يرجى التأكد من أن امتداد صورتك إما PNG أو JPG إغ…" at bounding box center [347, 150] width 320 height 185
click at [273, 185] on div "تحميل المرفقات قم بتحميل صورتك يرجى التأكد من أن امتداد صورتك إما PNG أو JPG إغ…" at bounding box center [347, 150] width 320 height 185
click at [279, 259] on modal-container "تحميل المرفقات قم بتحميل صورتك يرجى التأكد من أن امتداد صورتك إما PNG أو JPG إغ…" at bounding box center [346, 152] width 693 height 304
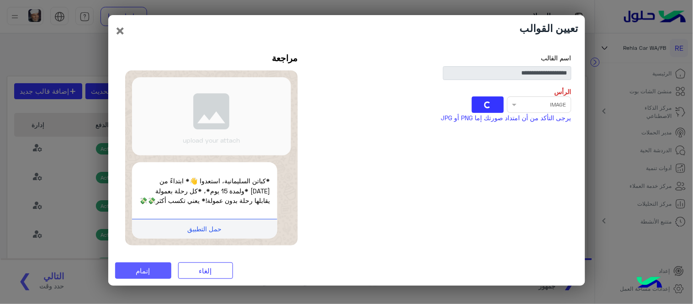
click at [138, 279] on button "إتمام" at bounding box center [143, 270] width 56 height 16
click at [213, 270] on button "إلغاء" at bounding box center [205, 270] width 55 height 16
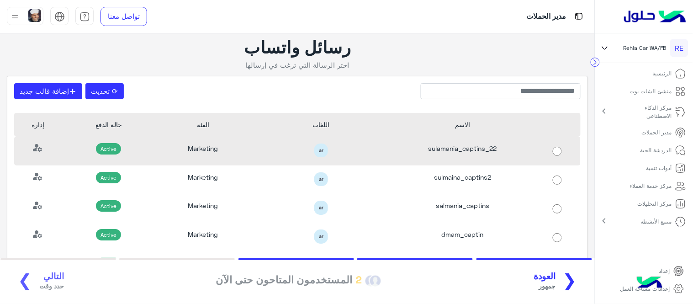
click at [545, 142] on div at bounding box center [556, 151] width 47 height 29
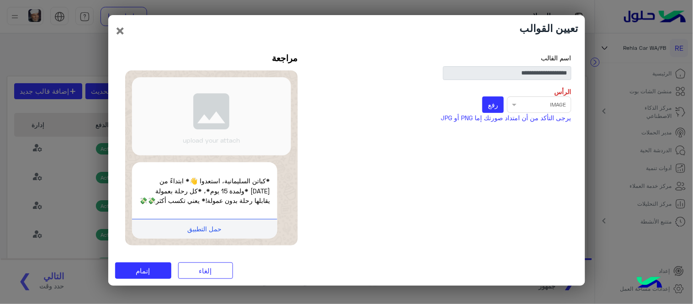
click at [523, 101] on div "Select file × IMAGE رفع" at bounding box center [443, 104] width 257 height 16
click at [514, 100] on div "Select file × IMAGE رفع" at bounding box center [443, 104] width 257 height 16
click at [489, 100] on span "رفع" at bounding box center [493, 104] width 10 height 8
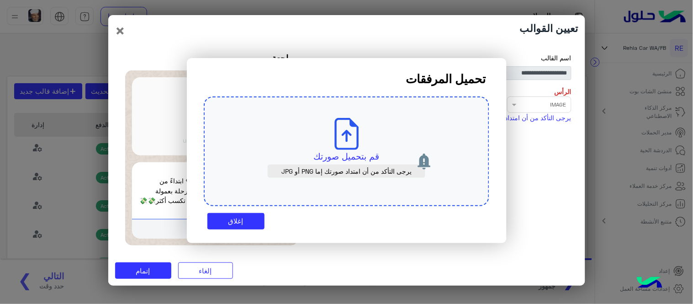
click at [362, 164] on div "قم بتحميل صورتك يرجى التأكد من أن امتداد صورتك إما PNG أو JPG" at bounding box center [346, 151] width 285 height 110
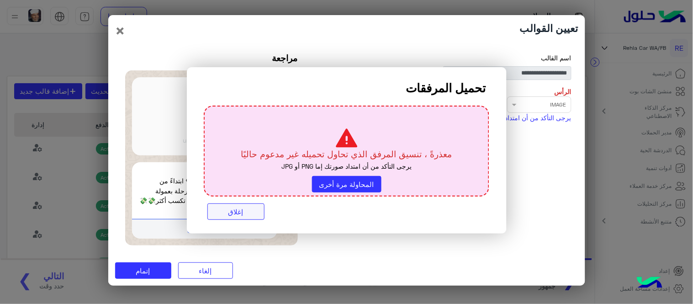
click at [249, 211] on button "إغلاق" at bounding box center [235, 211] width 57 height 16
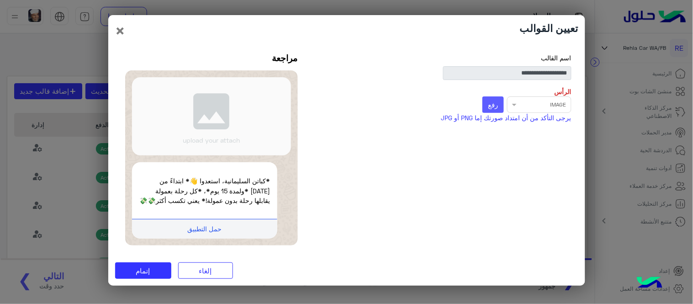
click at [485, 102] on button "رفع" at bounding box center [492, 104] width 21 height 16
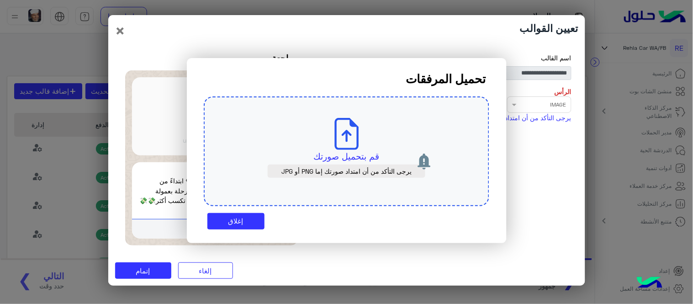
click at [344, 128] on icon at bounding box center [347, 134] width 32 height 32
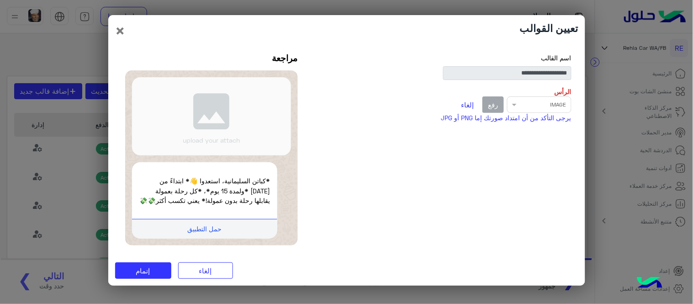
click at [463, 97] on button "إلغاء" at bounding box center [467, 105] width 23 height 16
click at [509, 101] on div "Select file × IMAGE رفع" at bounding box center [443, 104] width 257 height 16
click at [494, 100] on span "رفع" at bounding box center [493, 104] width 10 height 8
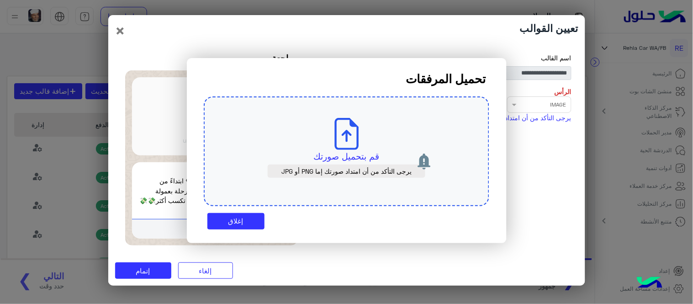
click at [346, 144] on icon at bounding box center [347, 134] width 32 height 32
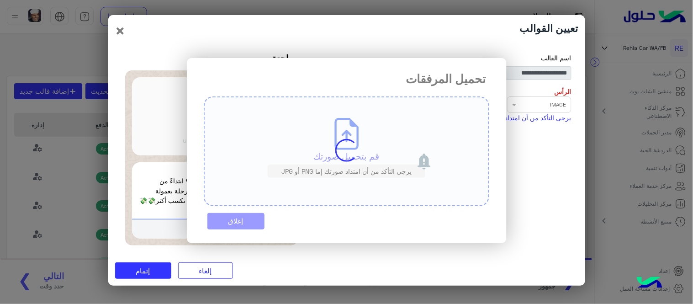
click at [243, 222] on div "تحميل المرفقات قم بتحميل صورتك يرجى التأكد من أن امتداد صورتك إما PNG أو JPG إغ…" at bounding box center [347, 150] width 320 height 185
click at [216, 281] on modal-container "تحميل المرفقات قم بتحميل صورتك يرجى التأكد من أن امتداد صورتك إما PNG أو JPG إغ…" at bounding box center [346, 152] width 693 height 304
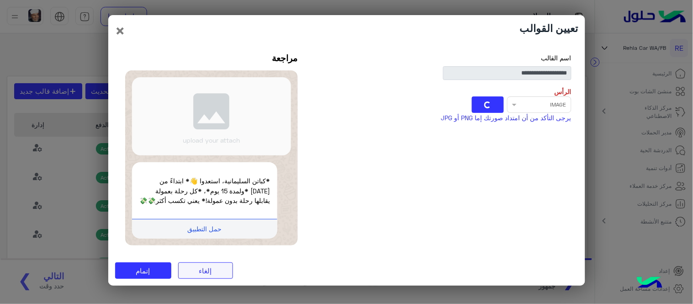
click at [216, 276] on button "إلغاء" at bounding box center [205, 270] width 55 height 16
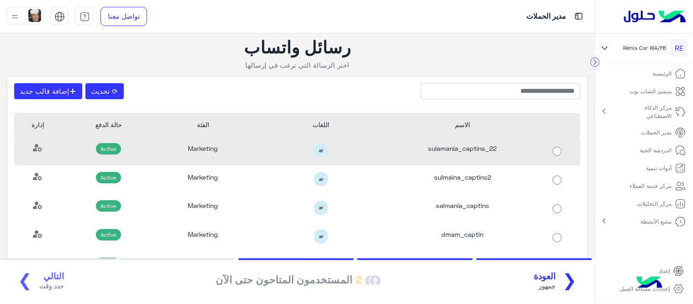
click at [366, 143] on div "ar" at bounding box center [321, 150] width 128 height 14
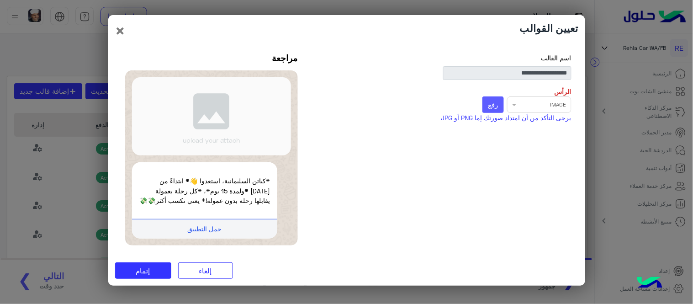
click at [496, 103] on span "رفع" at bounding box center [493, 104] width 10 height 8
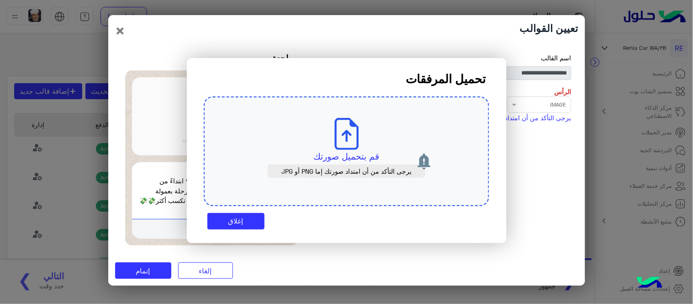
click at [339, 147] on icon at bounding box center [347, 134] width 32 height 32
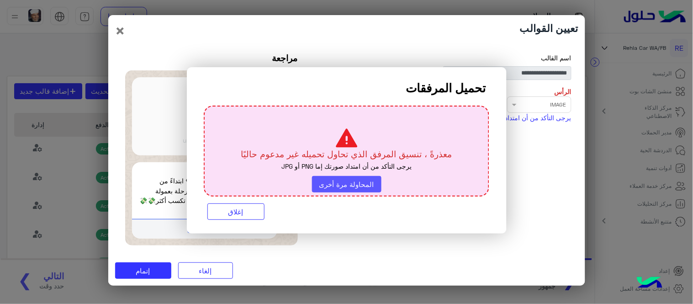
click at [337, 190] on button "المحاولة مرة أخرى" at bounding box center [346, 184] width 69 height 16
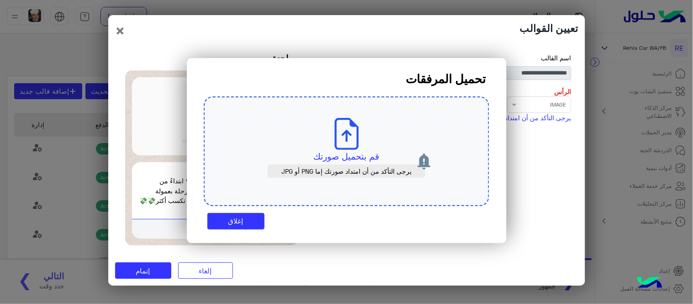
click at [339, 128] on icon at bounding box center [347, 134] width 32 height 32
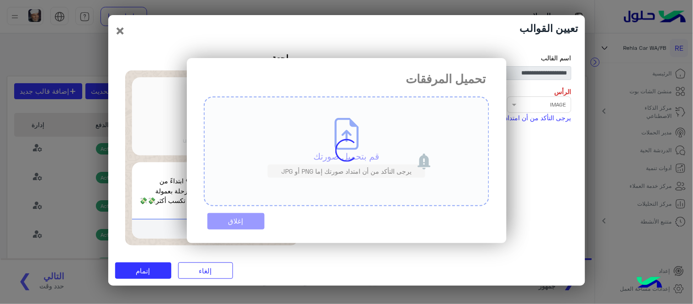
click at [238, 219] on div "تحميل المرفقات قم بتحميل صورتك يرجى التأكد من أن امتداد صورتك إما PNG أو JPG إغ…" at bounding box center [347, 150] width 320 height 185
click at [215, 274] on modal-container "تحميل المرفقات قم بتحميل صورتك يرجى التأكد من أن امتداد صورتك إما PNG أو JPG إغ…" at bounding box center [346, 152] width 693 height 304
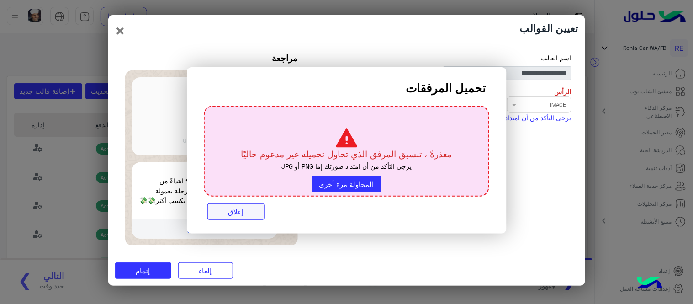
click at [227, 214] on button "إغلاق" at bounding box center [235, 211] width 57 height 16
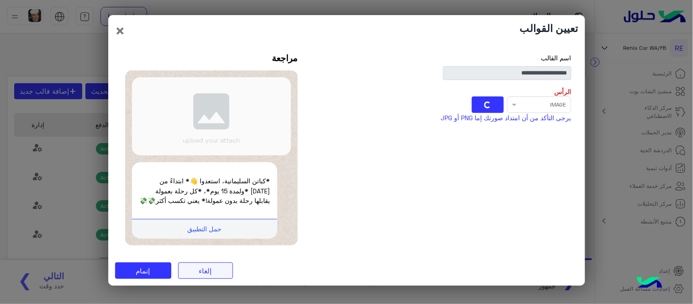
click at [208, 270] on button "إلغاء" at bounding box center [205, 270] width 55 height 16
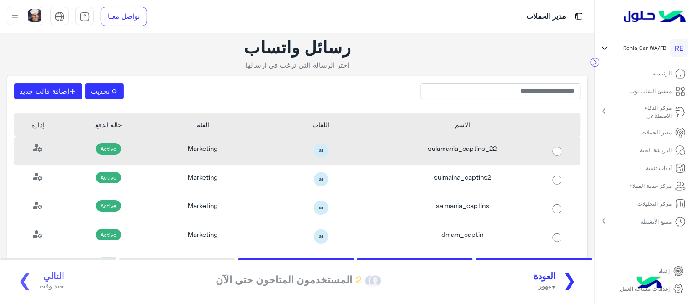
click at [450, 161] on div "sulamania_captins_22" at bounding box center [463, 151] width 142 height 29
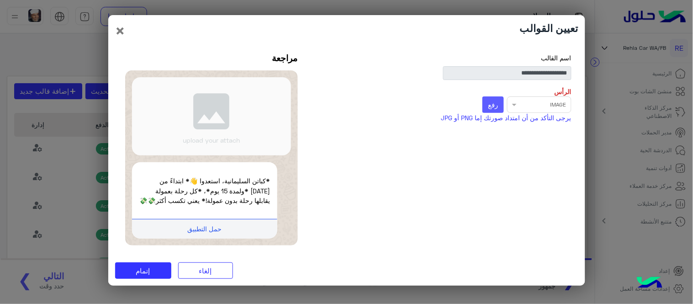
click at [491, 102] on span "رفع" at bounding box center [493, 104] width 10 height 8
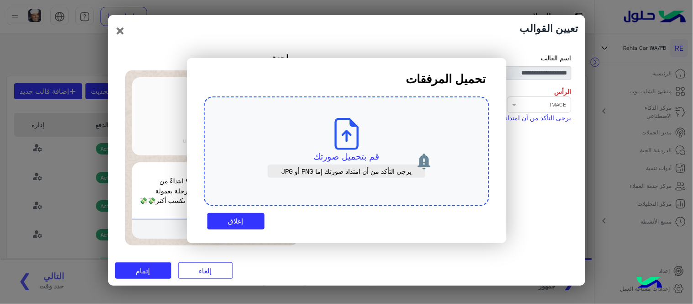
click at [322, 145] on div "قم بتحميل صورتك يرجى التأكد من أن امتداد صورتك إما PNG أو JPG" at bounding box center [346, 151] width 285 height 110
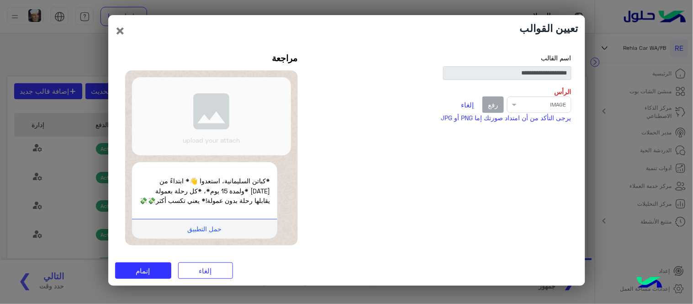
click at [464, 99] on button "إلغاء" at bounding box center [467, 105] width 23 height 16
click at [490, 103] on span "رفع" at bounding box center [493, 104] width 10 height 8
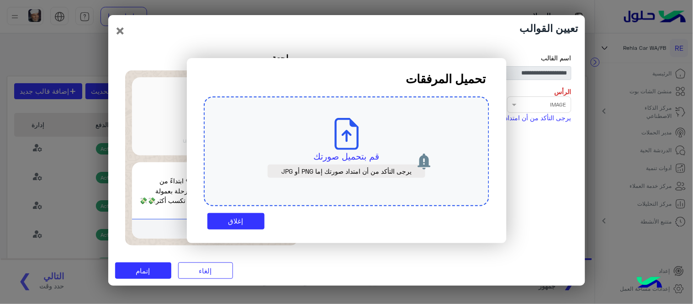
click at [326, 121] on div "قم بتحميل صورتك يرجى التأكد من أن امتداد صورتك إما PNG أو JPG" at bounding box center [346, 151] width 285 height 110
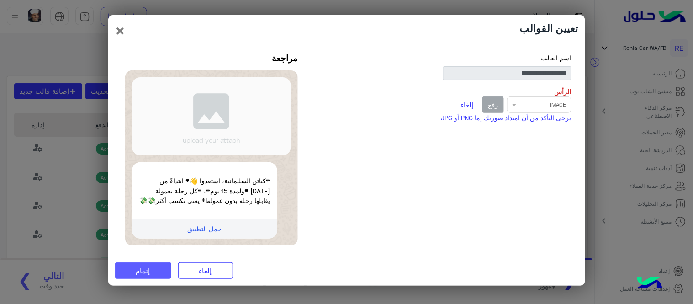
click at [147, 271] on span "إتمام" at bounding box center [143, 270] width 14 height 8
click at [148, 274] on span "إتمام" at bounding box center [143, 270] width 14 height 8
click at [467, 101] on button "إلغاء" at bounding box center [467, 105] width 23 height 16
click at [504, 97] on div "Select file × IMAGE رفع *مطلوب*" at bounding box center [443, 104] width 257 height 16
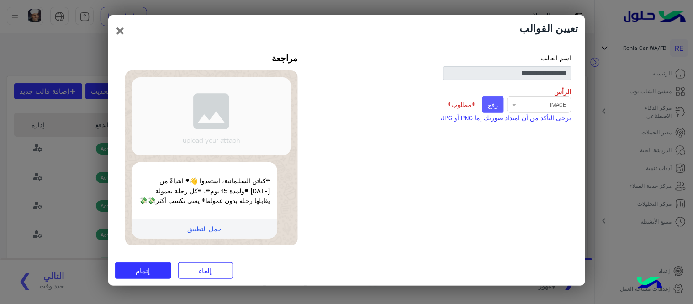
click at [495, 100] on span "رفع" at bounding box center [493, 104] width 10 height 8
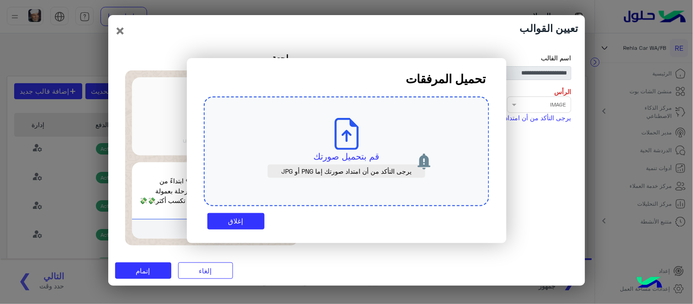
click at [343, 144] on icon at bounding box center [347, 134] width 32 height 32
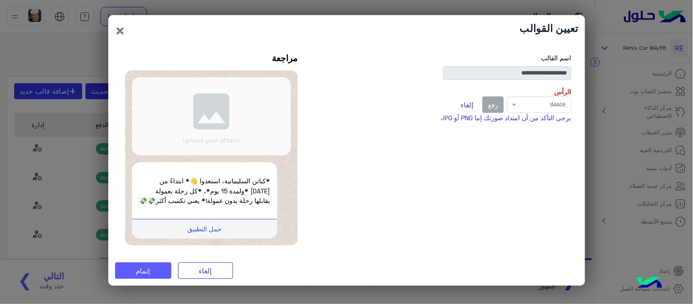
click at [154, 271] on button "إتمام" at bounding box center [143, 270] width 56 height 16
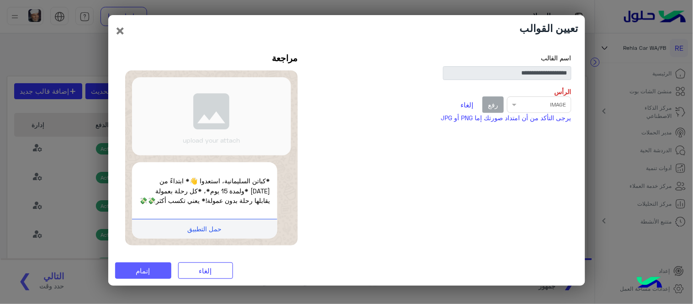
click at [154, 271] on button "إتمام" at bounding box center [143, 270] width 56 height 16
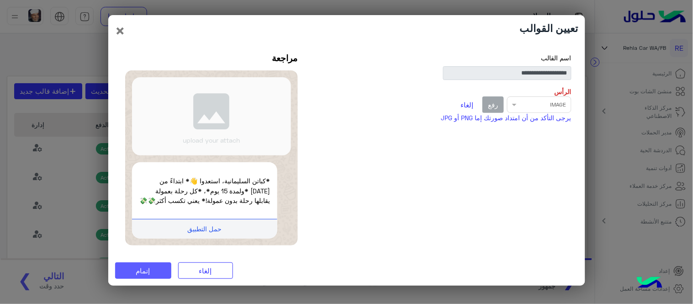
click at [139, 274] on span "إتمام" at bounding box center [143, 270] width 14 height 8
click at [524, 96] on div "Select file × IMAGE رفع إلغاء" at bounding box center [443, 104] width 257 height 16
click at [157, 268] on button "إتمام" at bounding box center [143, 270] width 56 height 16
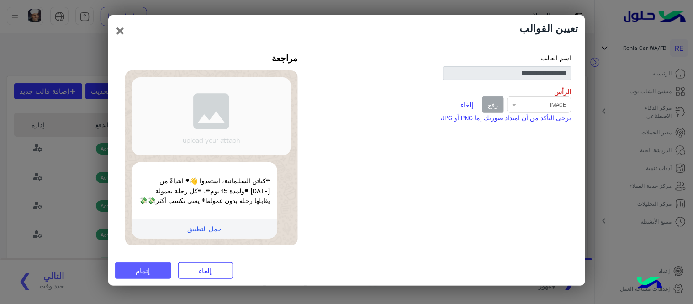
click at [157, 268] on button "إتمام" at bounding box center [143, 270] width 56 height 16
click at [471, 97] on button "إلغاء" at bounding box center [467, 105] width 23 height 16
click at [204, 274] on button "إلغاء" at bounding box center [205, 270] width 55 height 16
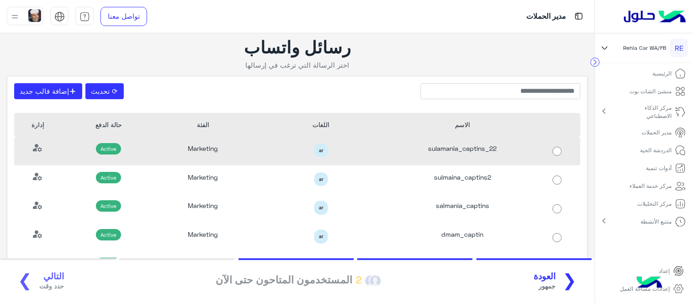
click at [372, 150] on div "ar" at bounding box center [321, 150] width 128 height 14
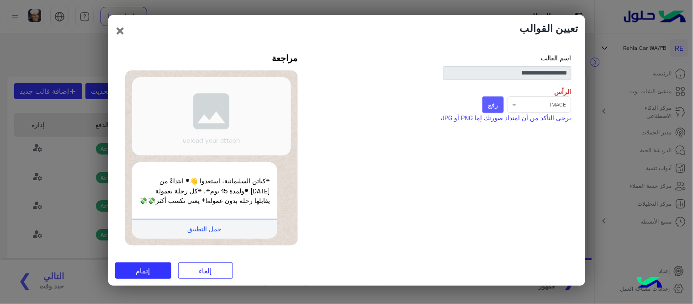
click at [496, 100] on span "رفع" at bounding box center [493, 104] width 10 height 8
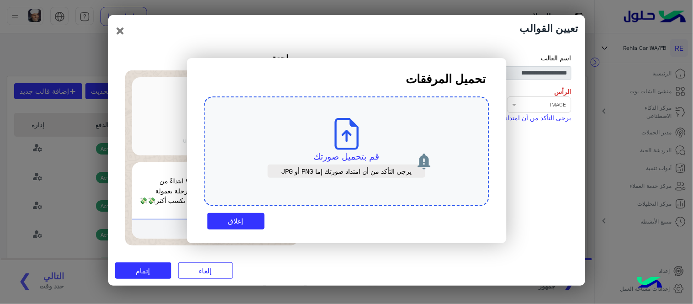
click at [334, 144] on icon at bounding box center [347, 134] width 32 height 32
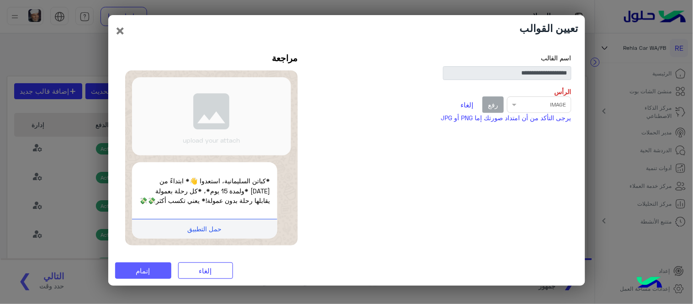
click at [150, 273] on span "إتمام" at bounding box center [143, 270] width 14 height 8
click at [149, 274] on span "إتمام" at bounding box center [143, 270] width 14 height 8
click at [153, 269] on button "إتمام" at bounding box center [143, 270] width 56 height 16
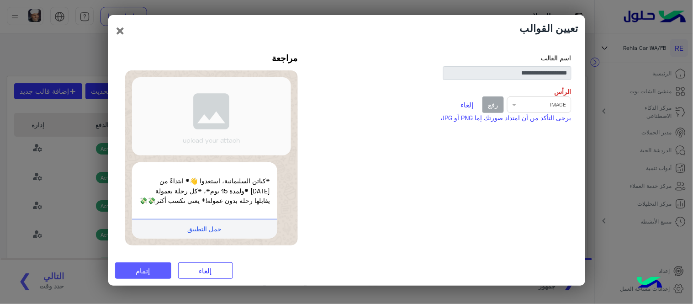
click at [153, 269] on button "إتمام" at bounding box center [143, 270] width 56 height 16
click at [123, 25] on button "×" at bounding box center [120, 30] width 11 height 17
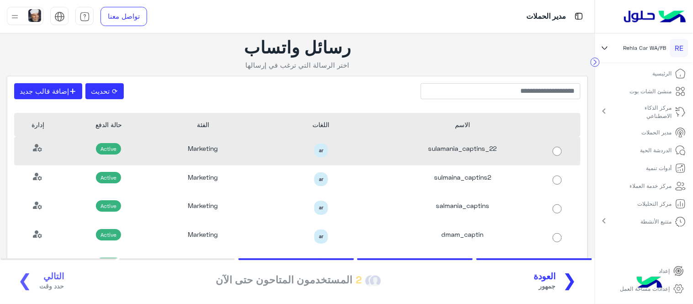
click at [286, 144] on div "ar" at bounding box center [321, 150] width 128 height 14
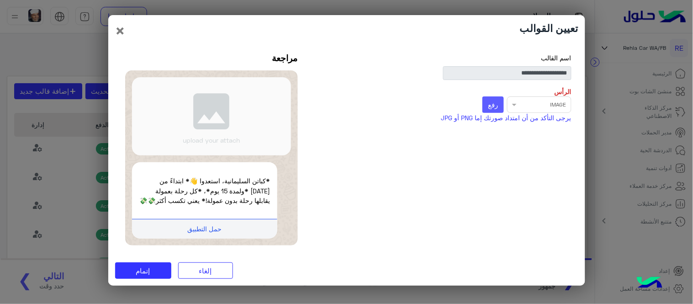
click at [495, 102] on span "رفع" at bounding box center [493, 104] width 10 height 8
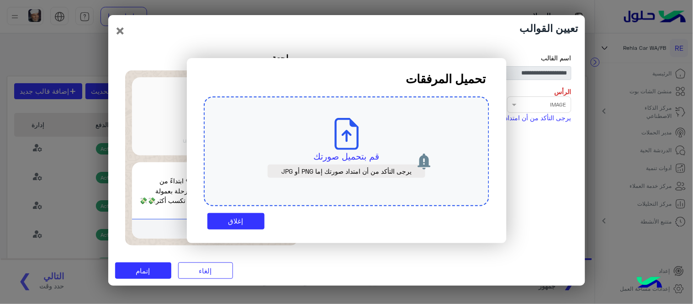
click at [330, 152] on p "قم بتحميل صورتك" at bounding box center [346, 156] width 243 height 13
drag, startPoint x: 237, startPoint y: 302, endPoint x: 181, endPoint y: 291, distance: 56.4
click at [181, 291] on modal-container "تحميل المرفقات قم بتحميل صورتك يرجى التأكد من أن امتداد صورتك إما PNG أو JPG إغ…" at bounding box center [346, 152] width 693 height 304
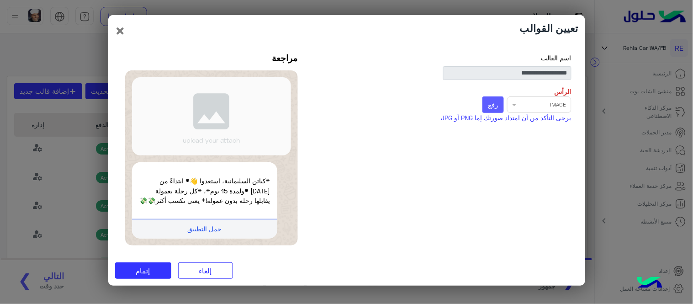
click at [501, 96] on button "رفع" at bounding box center [492, 104] width 21 height 16
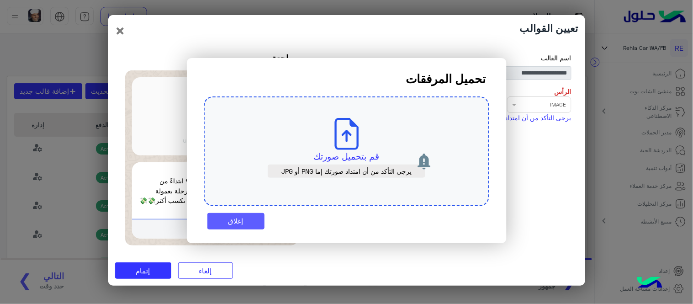
click at [258, 218] on button "إغلاق" at bounding box center [235, 221] width 57 height 16
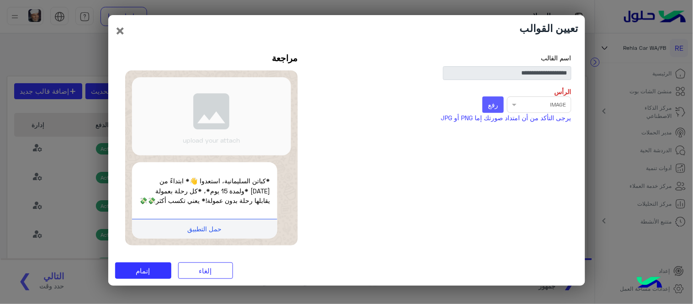
click at [494, 101] on span "رفع" at bounding box center [493, 104] width 10 height 8
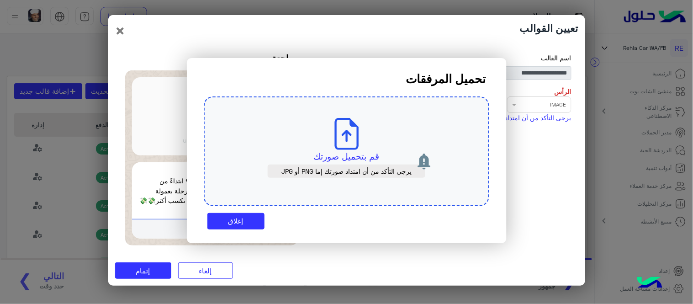
click at [350, 152] on p "قم بتحميل صورتك" at bounding box center [346, 156] width 243 height 13
click at [244, 220] on button "إغلاق" at bounding box center [235, 221] width 57 height 16
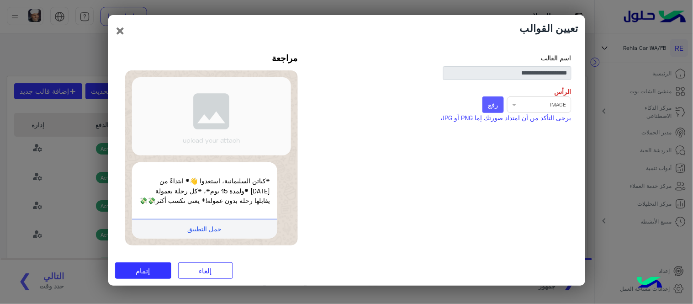
click at [497, 100] on span "رفع" at bounding box center [493, 104] width 10 height 8
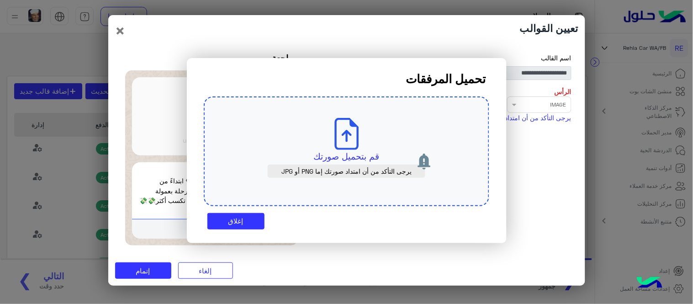
click at [357, 164] on p "يرجى التأكد من أن امتداد صورتك إما PNG أو JPG" at bounding box center [347, 170] width 158 height 13
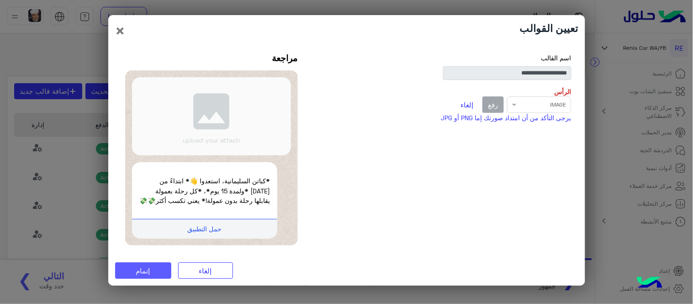
click at [148, 271] on span "إتمام" at bounding box center [143, 270] width 14 height 8
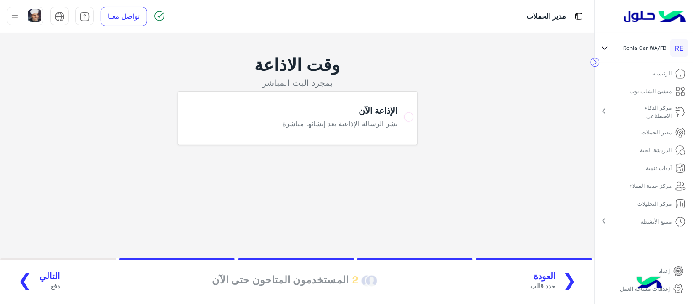
click at [42, 279] on span "التالي" at bounding box center [49, 276] width 21 height 11
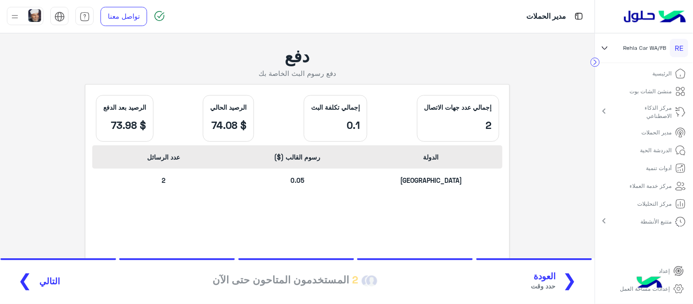
click at [42, 279] on span "التالي" at bounding box center [49, 281] width 21 height 11
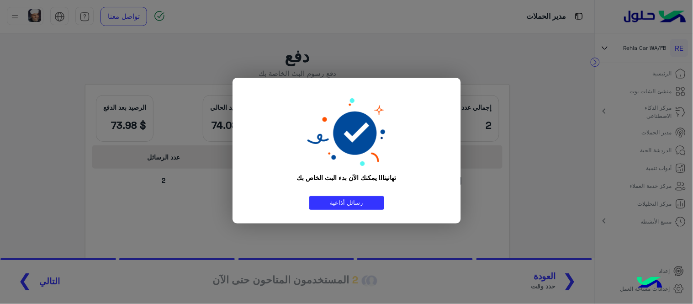
click at [290, 222] on div "تهانينا!! يمكنك الآن بدء البث الخاص بك رسائل أذاعية" at bounding box center [346, 151] width 228 height 146
click at [131, 85] on modal-container "تهانينا!! يمكنك الآن بدء البث الخاص بك رسائل أذاعية" at bounding box center [346, 152] width 693 height 304
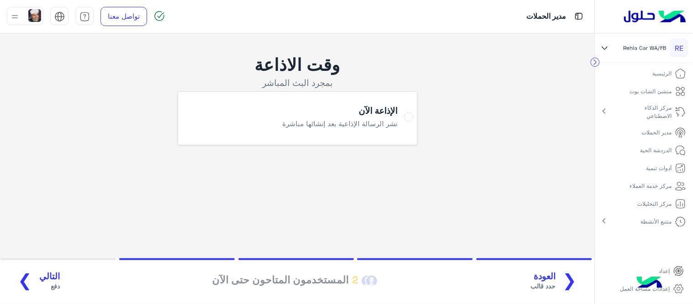
click at [544, 272] on span "العودة" at bounding box center [542, 276] width 25 height 11
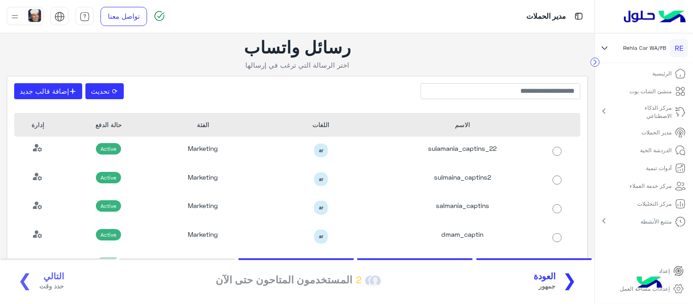
click at [578, 282] on button "❮ العودة جمهور" at bounding box center [559, 281] width 56 height 25
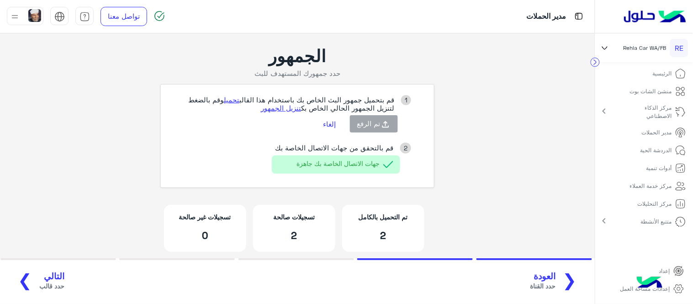
click at [334, 125] on button "إلغاء" at bounding box center [330, 124] width 26 height 16
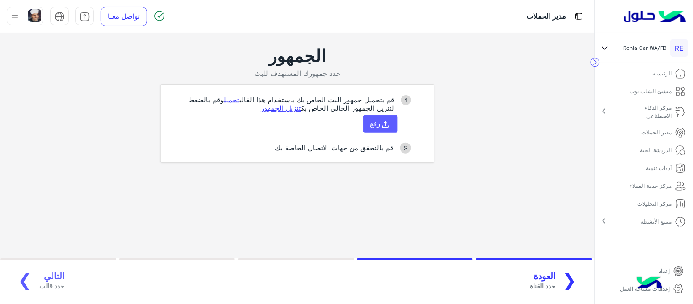
click at [378, 127] on span "رفع" at bounding box center [375, 123] width 10 height 8
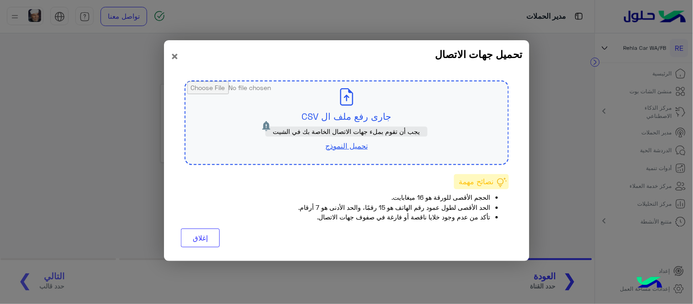
click at [353, 114] on input "file" at bounding box center [346, 122] width 322 height 83
type input "**********"
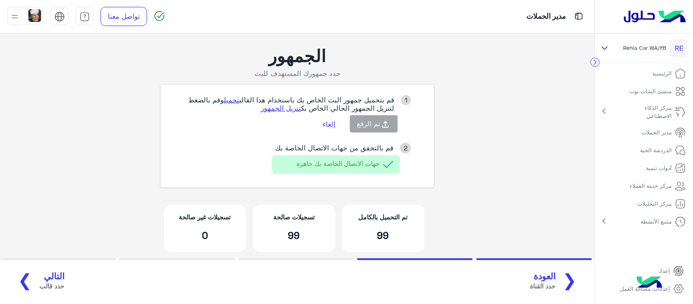
click at [39, 284] on span "حدد قالب" at bounding box center [51, 286] width 25 height 10
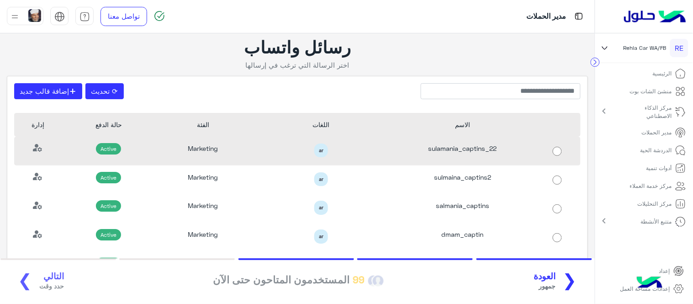
click at [422, 157] on div "sulamania_captins_22" at bounding box center [463, 151] width 142 height 29
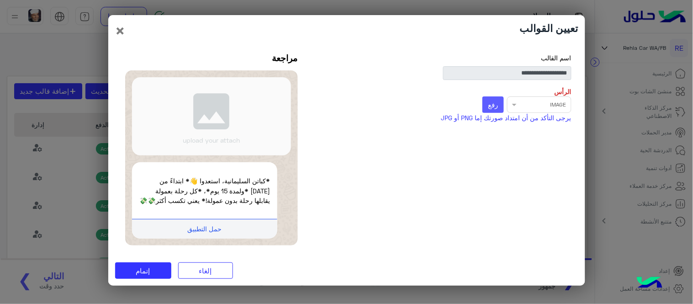
click at [496, 102] on span "رفع" at bounding box center [493, 104] width 10 height 8
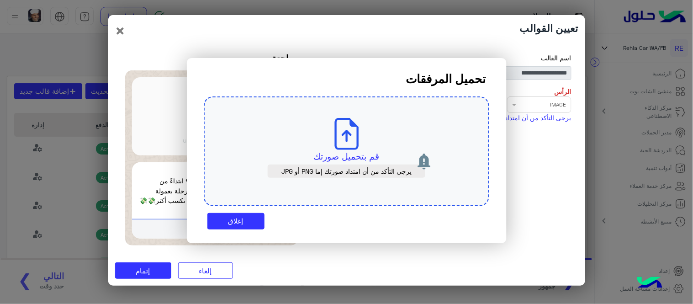
click at [361, 142] on icon at bounding box center [347, 134] width 32 height 32
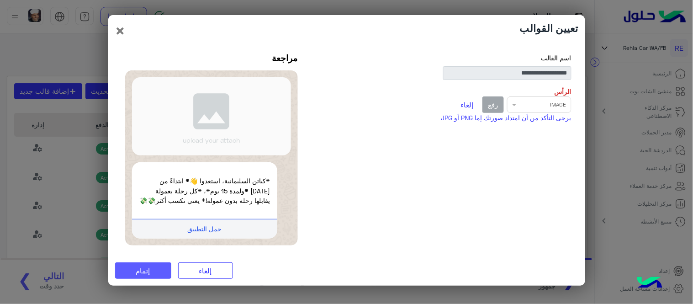
click at [139, 274] on span "إتمام" at bounding box center [143, 270] width 14 height 8
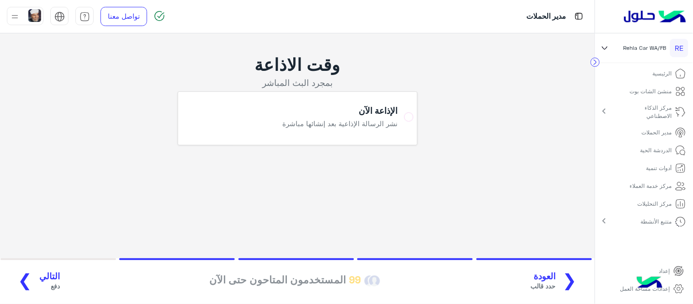
click at [31, 281] on button "التالي دفع ❯" at bounding box center [35, 281] width 54 height 25
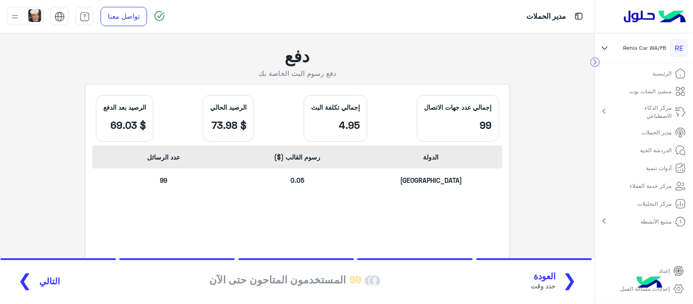
click at [48, 280] on span "التالي" at bounding box center [49, 281] width 21 height 11
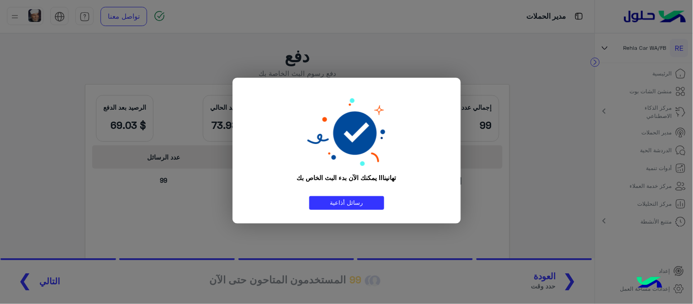
click at [419, 122] on div "تهانينا!! يمكنك الآن بدء البث الخاص بك" at bounding box center [346, 143] width 201 height 105
click at [575, 133] on modal-container "تهانينا!! يمكنك الآن بدء البث الخاص بك رسائل أذاعية" at bounding box center [346, 152] width 693 height 304
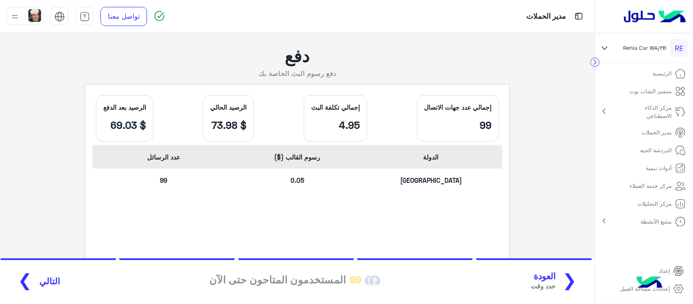
click at [664, 81] on link "الرئيسية" at bounding box center [669, 74] width 47 height 18
click at [656, 75] on p "الرئيسية" at bounding box center [662, 73] width 19 height 8
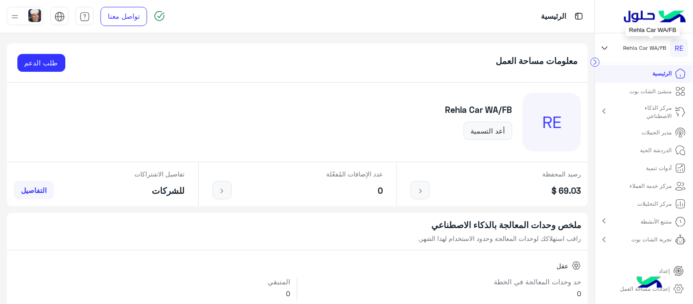
click at [646, 51] on span "Rehla Car WA/FB" at bounding box center [644, 48] width 43 height 8
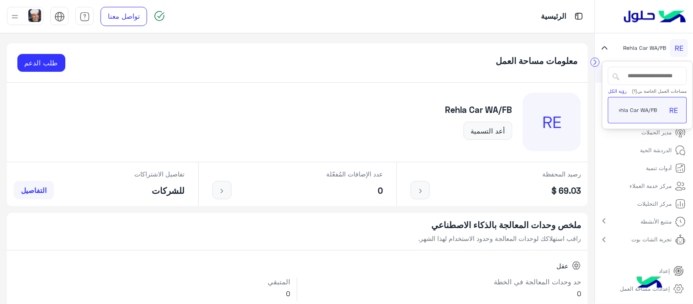
click at [664, 152] on p "الدردشة الحية" at bounding box center [656, 150] width 32 height 8
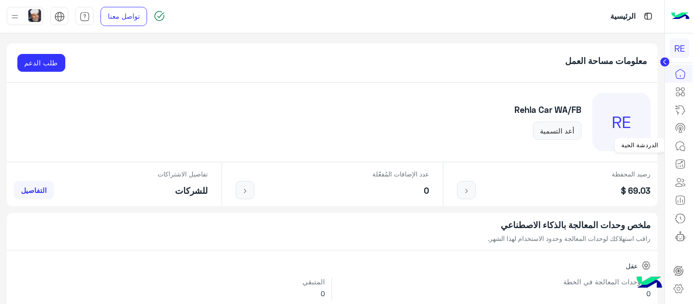
click at [678, 145] on icon at bounding box center [680, 146] width 11 height 11
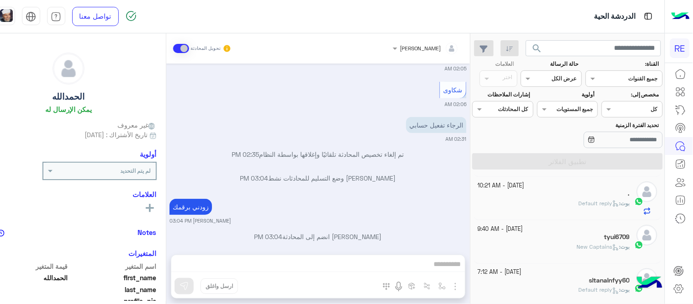
scroll to position [350, 0]
click at [581, 199] on span "شكرا لك رسالة" at bounding box center [597, 200] width 43 height 7
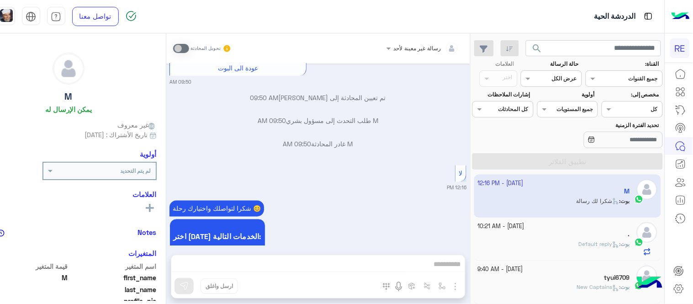
scroll to position [415, 0]
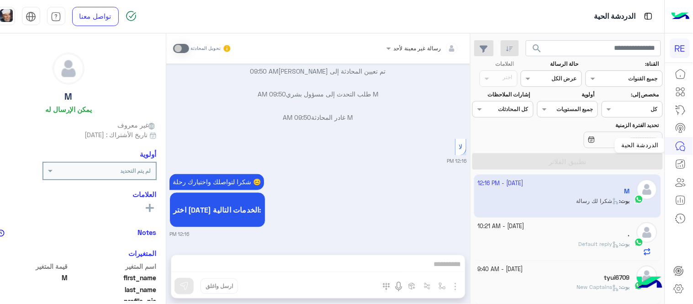
click at [677, 142] on icon at bounding box center [680, 146] width 8 height 8
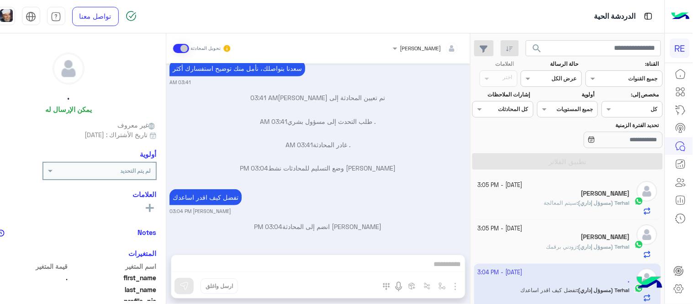
click at [565, 209] on div "Terhal (مسوؤل إداري) : سيتم المعالجة" at bounding box center [554, 207] width 152 height 16
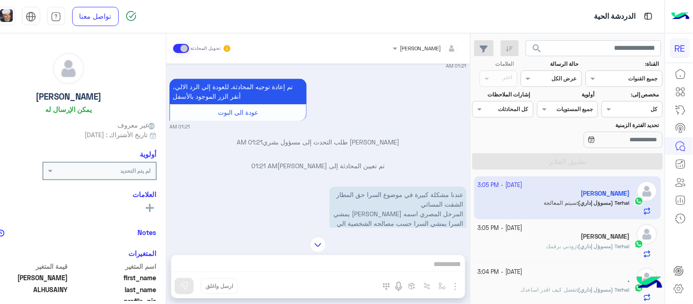
scroll to position [632, 0]
